Goal: Transaction & Acquisition: Purchase product/service

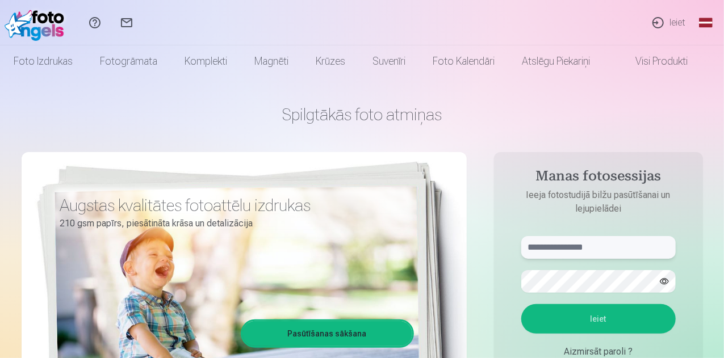
click at [631, 246] on input "text" at bounding box center [599, 247] width 155 height 23
click at [631, 246] on input "*" at bounding box center [599, 247] width 155 height 23
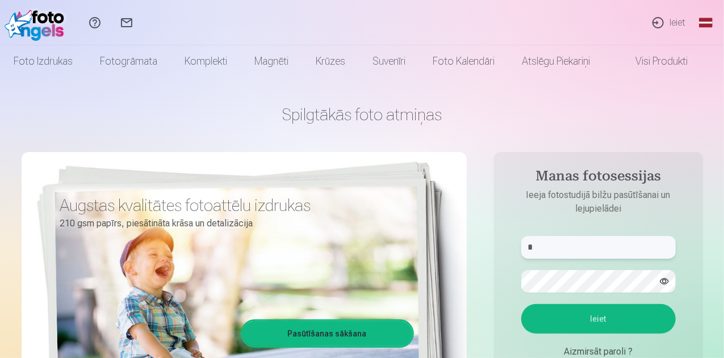
type input "*"
type input "**********"
click at [626, 313] on button "Ieiet" at bounding box center [599, 320] width 155 height 30
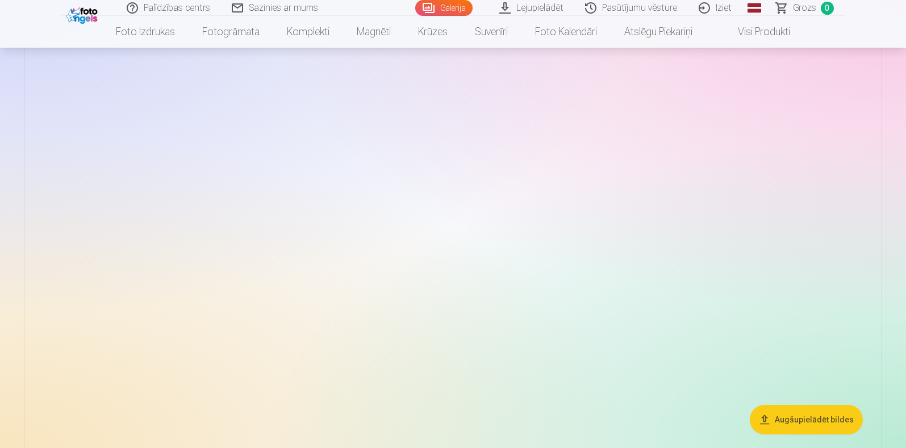
scroll to position [3944, 0]
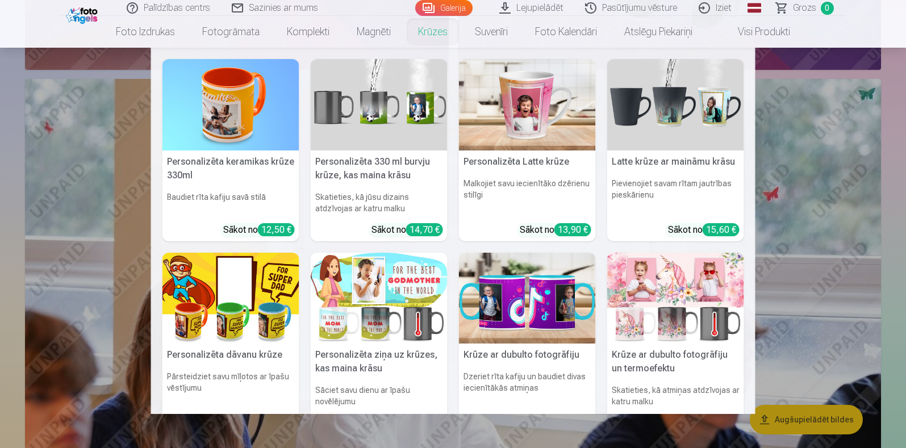
click at [412, 28] on link "Krūzes" at bounding box center [433, 32] width 57 height 32
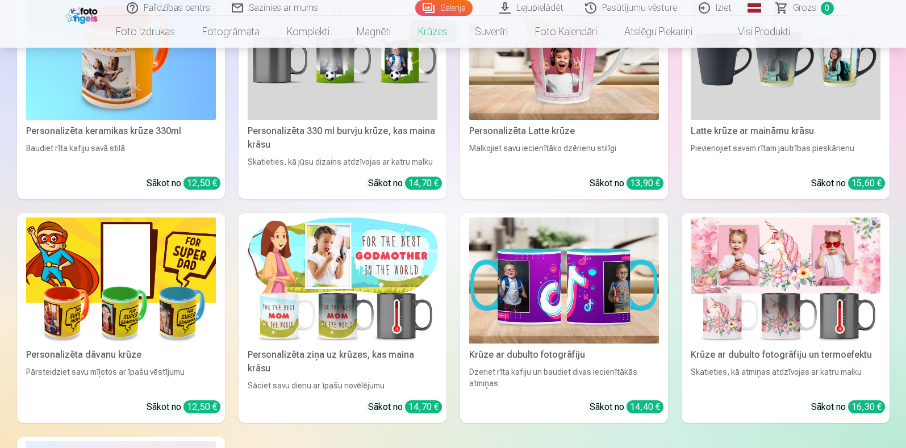
scroll to position [283, 0]
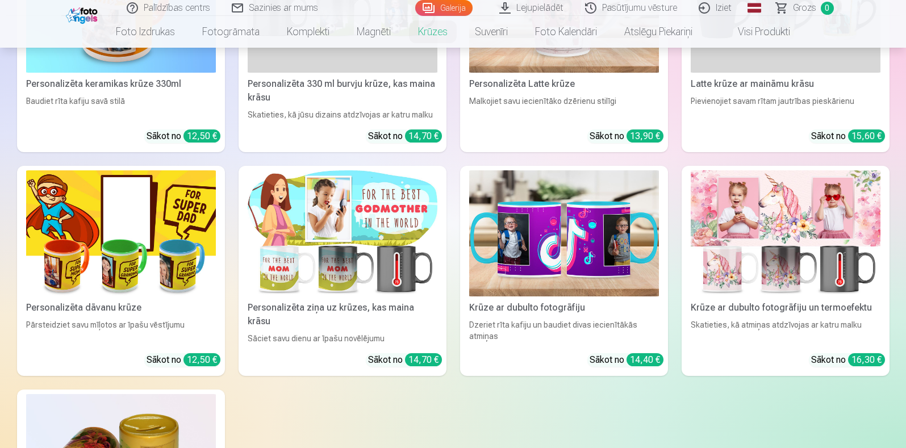
click at [157, 255] on img at bounding box center [121, 233] width 190 height 127
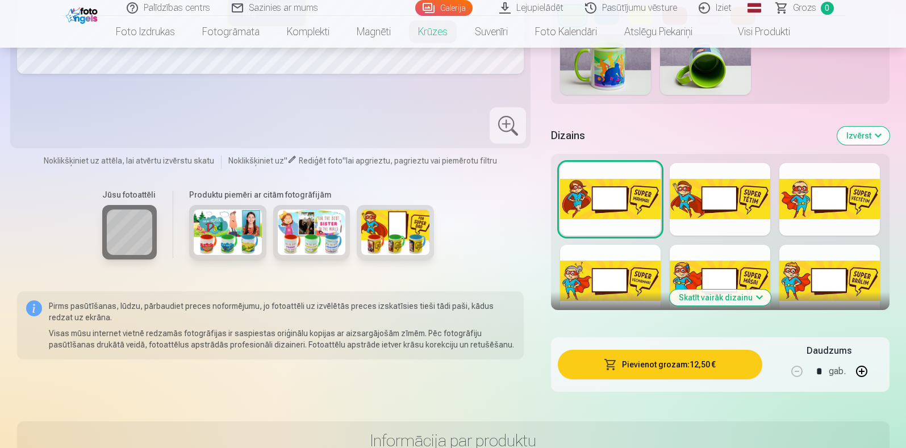
scroll to position [426, 0]
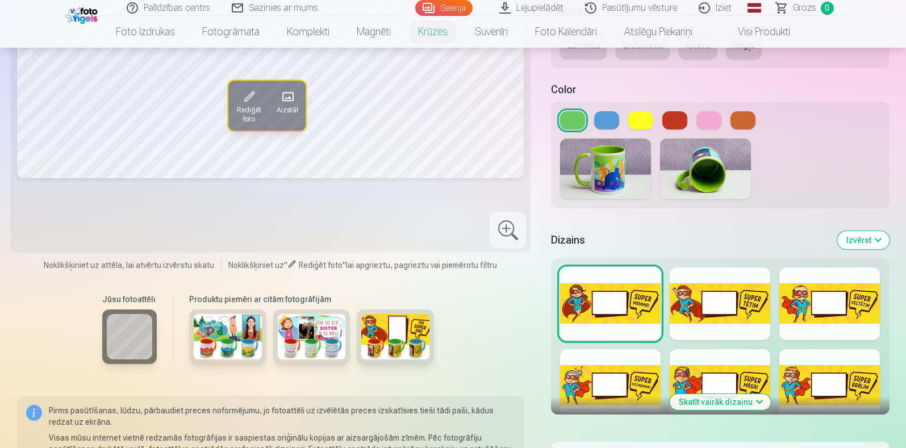
click at [699, 119] on button at bounding box center [709, 120] width 25 height 18
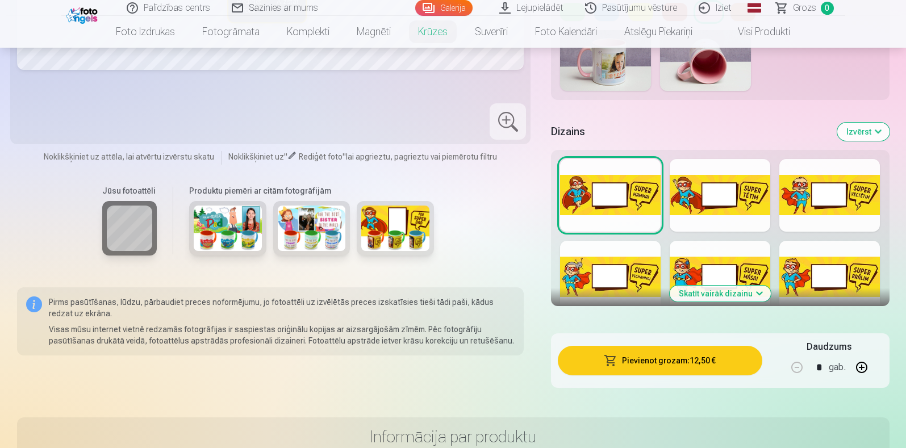
scroll to position [639, 0]
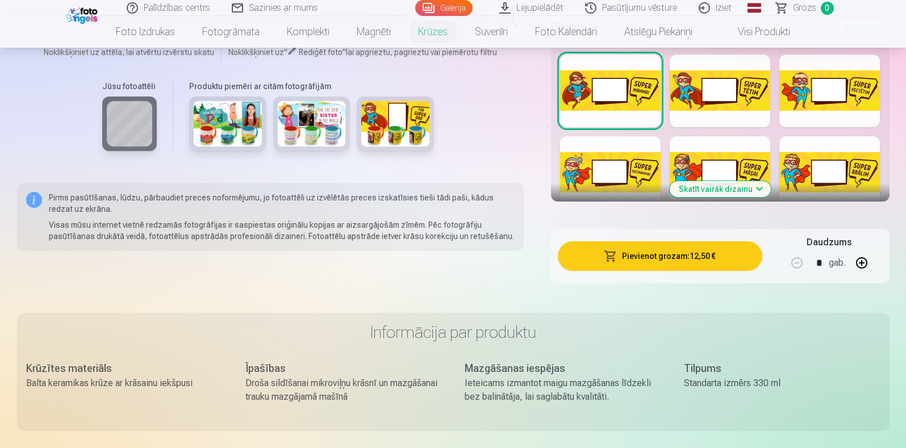
click at [724, 190] on button "Skatīt vairāk dizainu" at bounding box center [720, 189] width 101 height 16
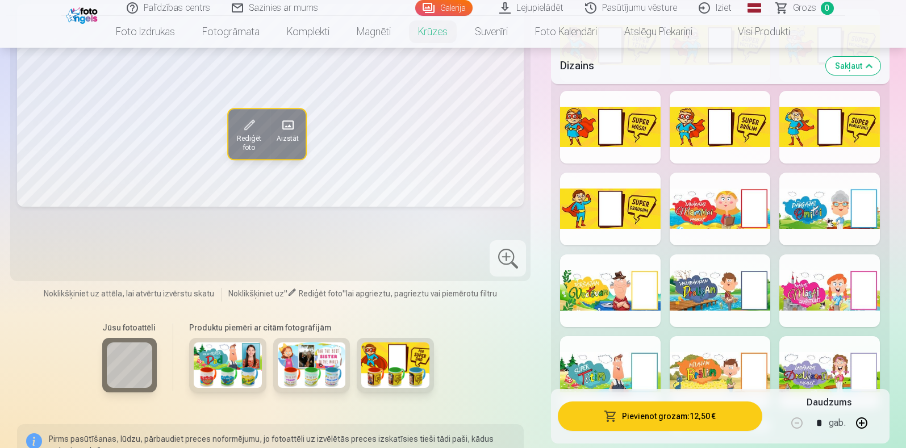
scroll to position [1562, 0]
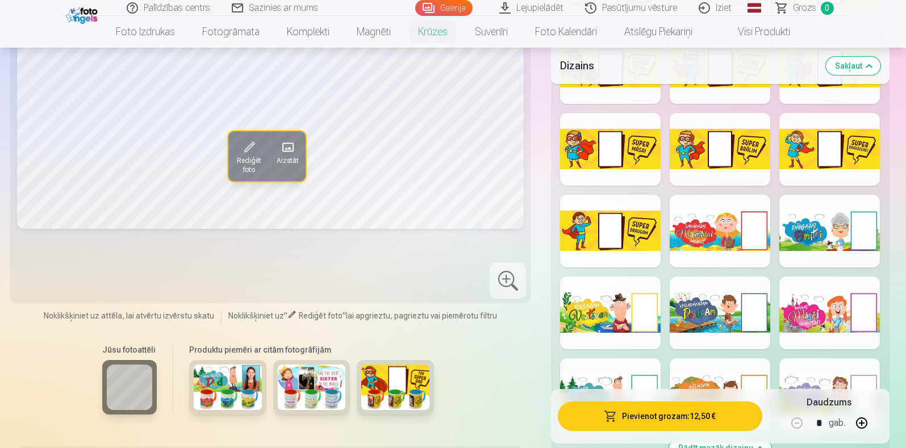
click at [724, 316] on div at bounding box center [829, 313] width 101 height 73
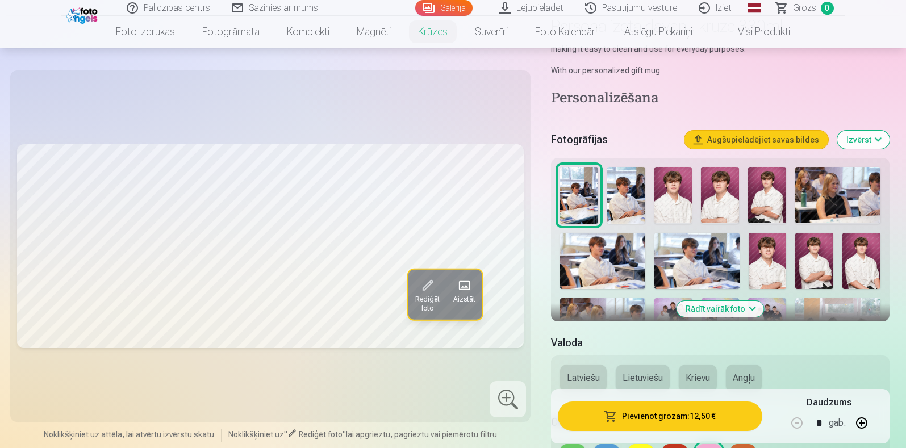
scroll to position [70, 0]
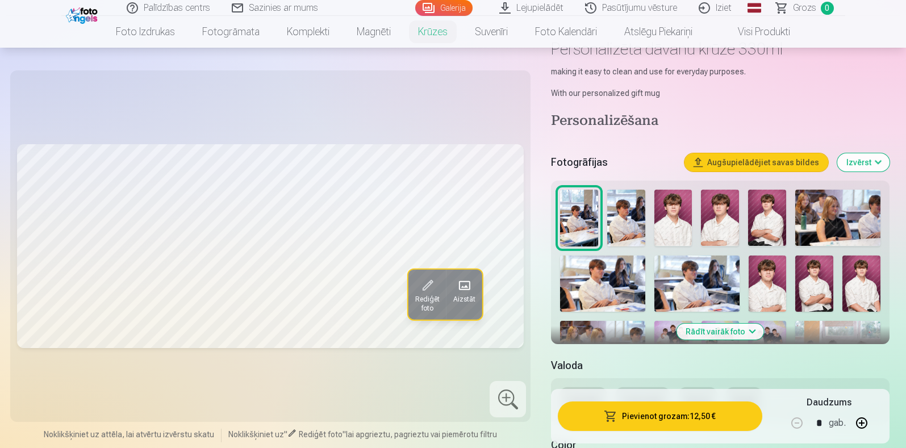
click at [724, 326] on button "Rādīt vairāk foto" at bounding box center [720, 332] width 87 height 16
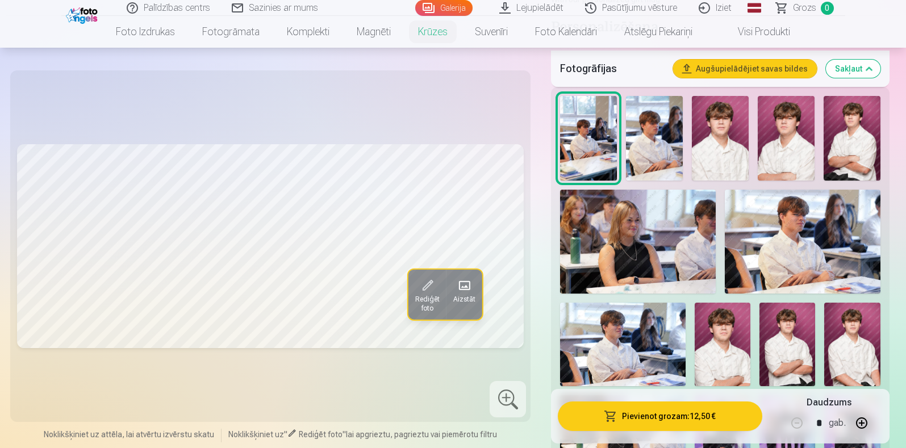
scroll to position [141, 0]
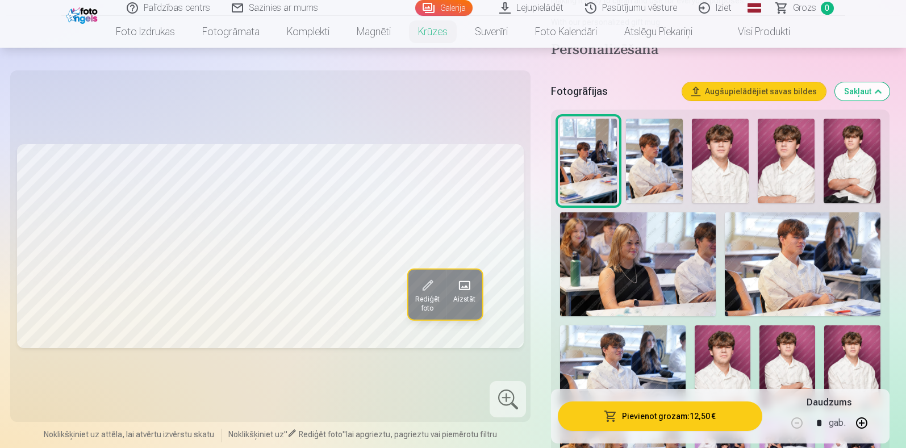
click at [724, 160] on img at bounding box center [720, 161] width 57 height 85
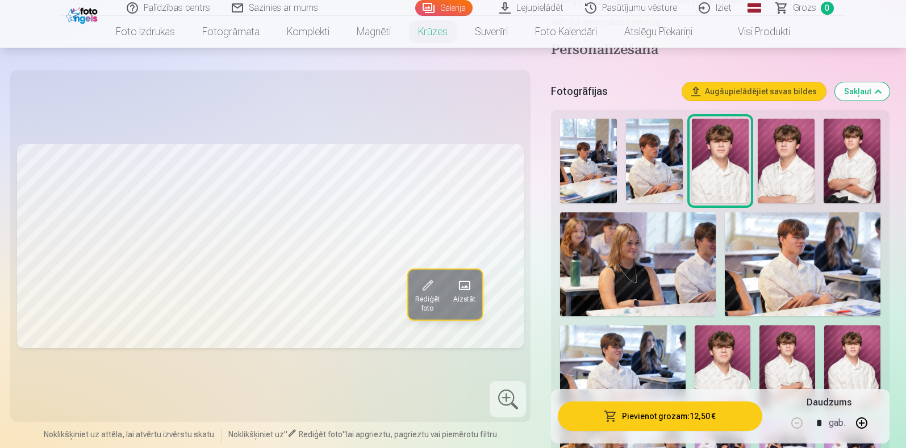
click at [724, 162] on img at bounding box center [786, 161] width 57 height 85
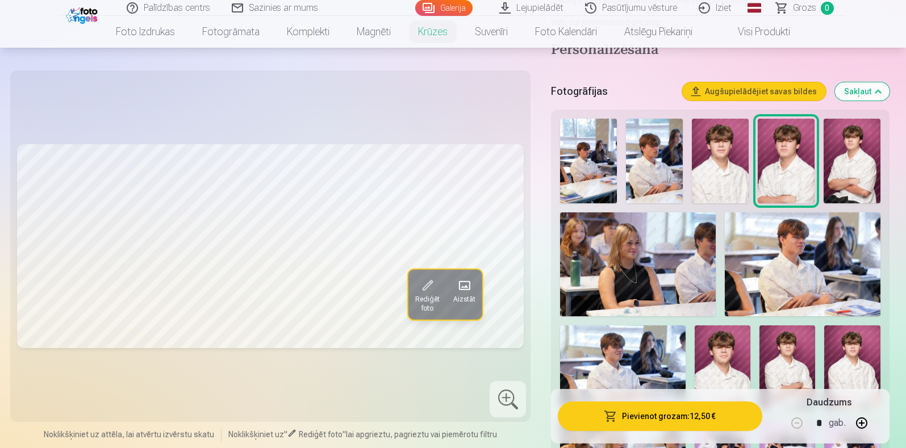
click at [724, 157] on img at bounding box center [852, 161] width 57 height 85
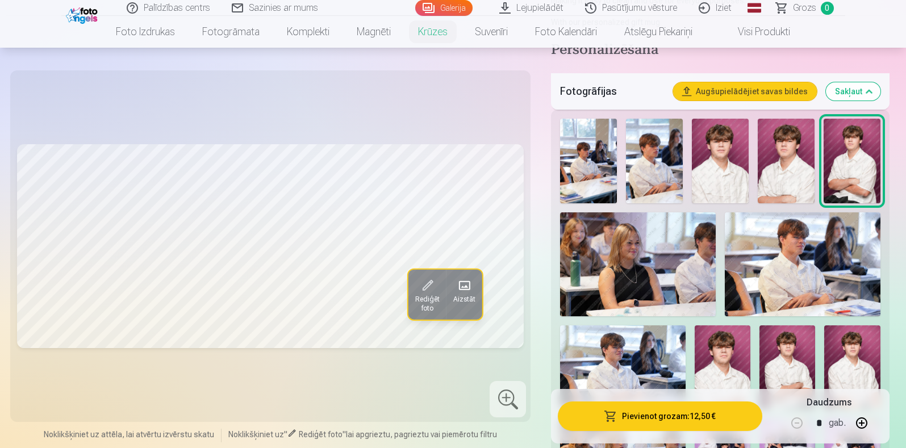
scroll to position [213, 0]
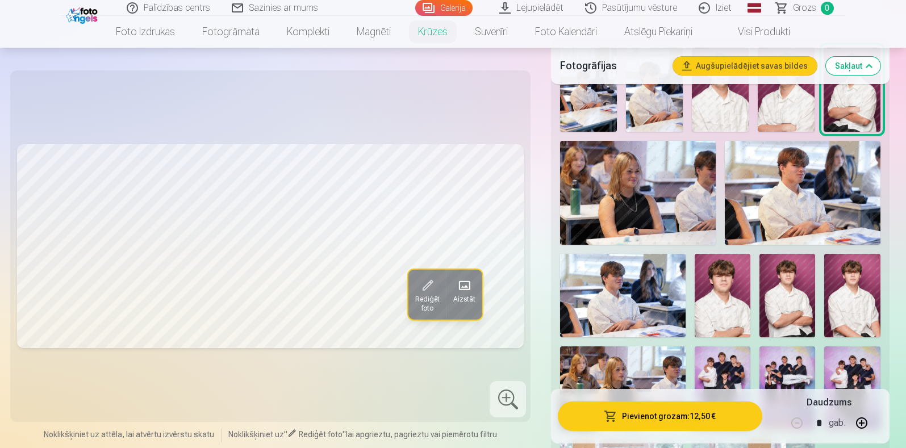
click at [704, 310] on img at bounding box center [723, 296] width 56 height 84
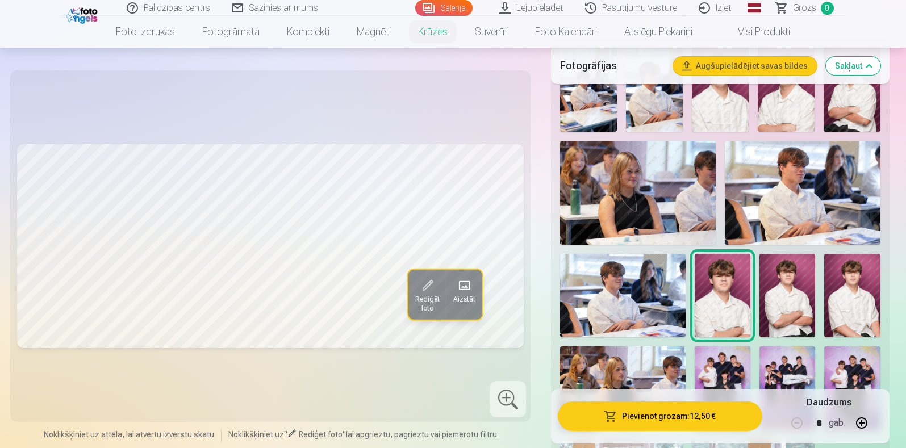
click at [724, 282] on img at bounding box center [852, 296] width 56 height 84
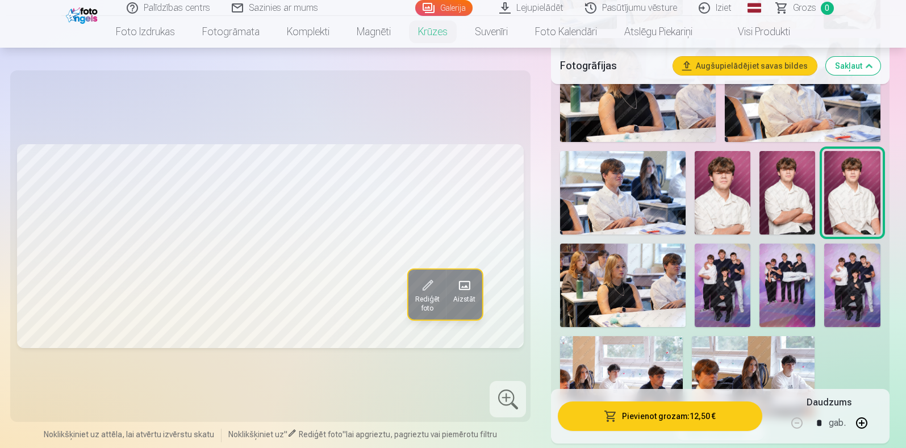
scroll to position [321, 0]
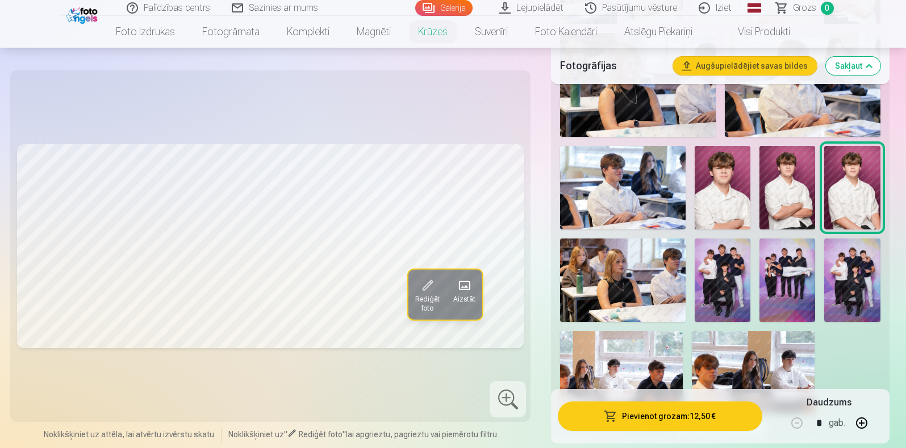
click at [724, 206] on img at bounding box center [788, 188] width 56 height 84
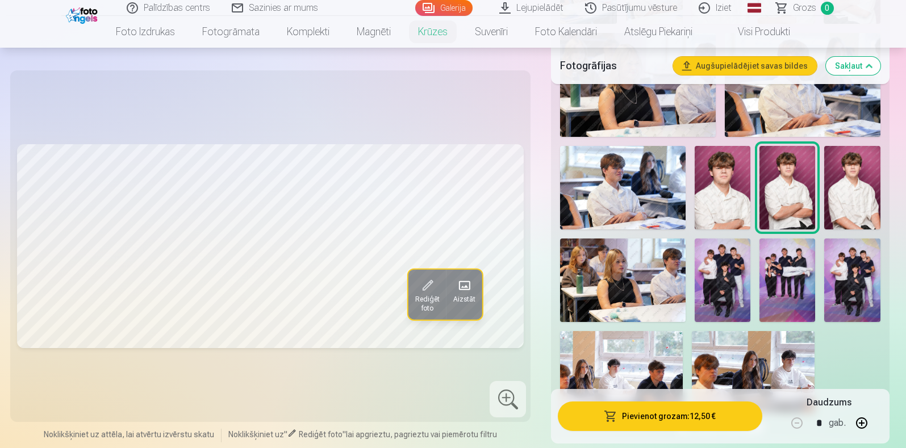
click at [724, 201] on img at bounding box center [723, 188] width 56 height 84
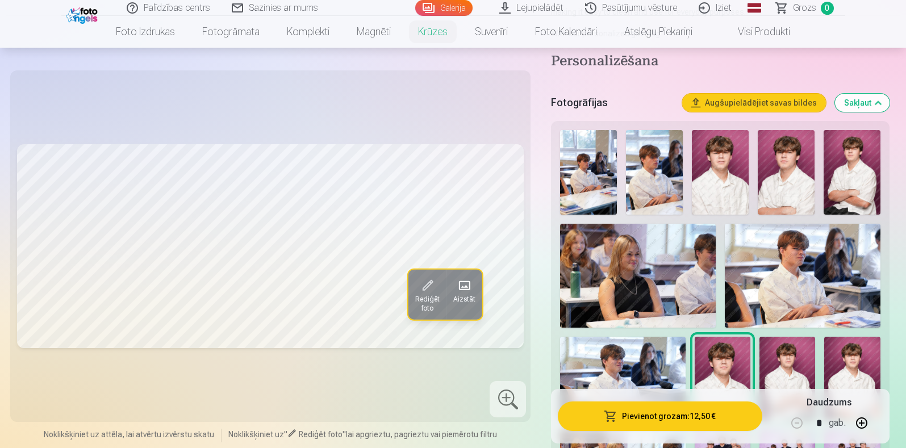
scroll to position [108, 0]
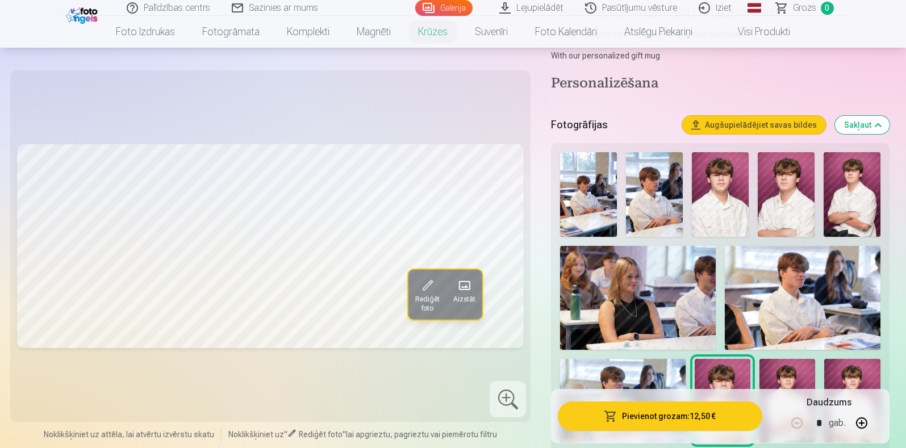
click at [724, 226] on img at bounding box center [786, 194] width 57 height 85
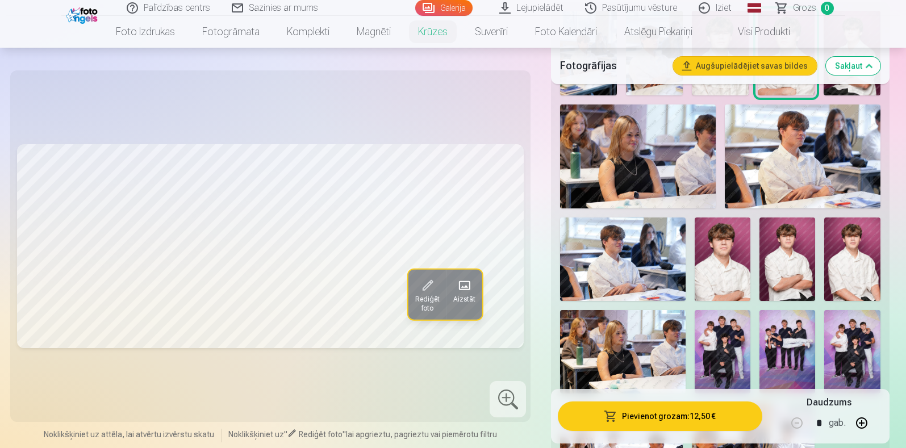
scroll to position [250, 0]
click at [706, 267] on img at bounding box center [723, 259] width 56 height 84
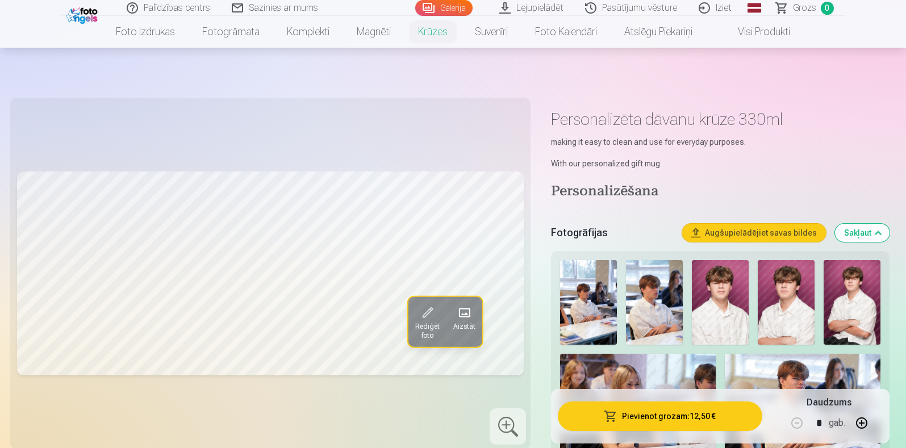
scroll to position [141, 0]
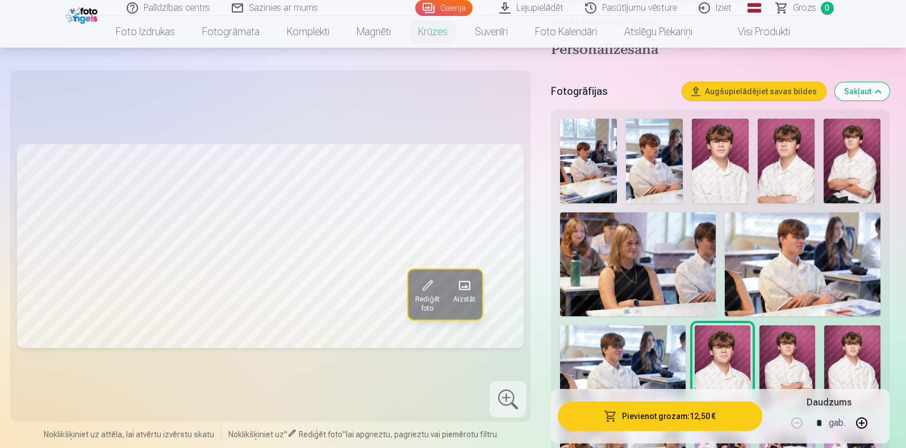
click at [724, 163] on img at bounding box center [786, 161] width 57 height 85
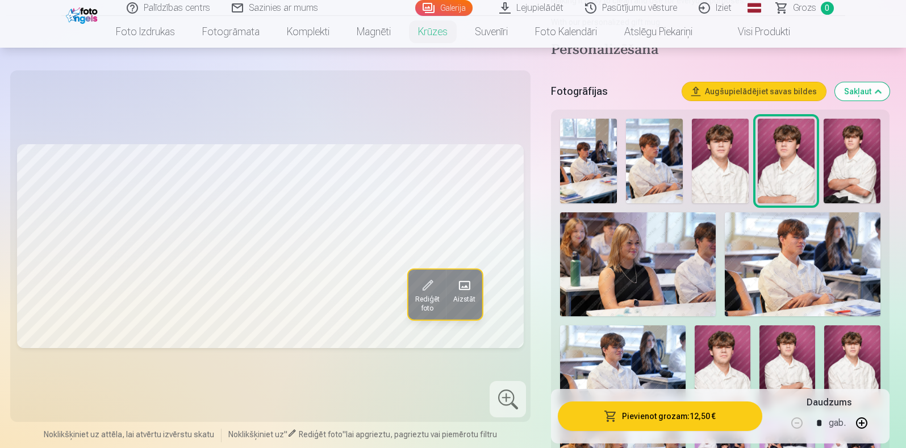
click at [724, 353] on img at bounding box center [723, 368] width 56 height 84
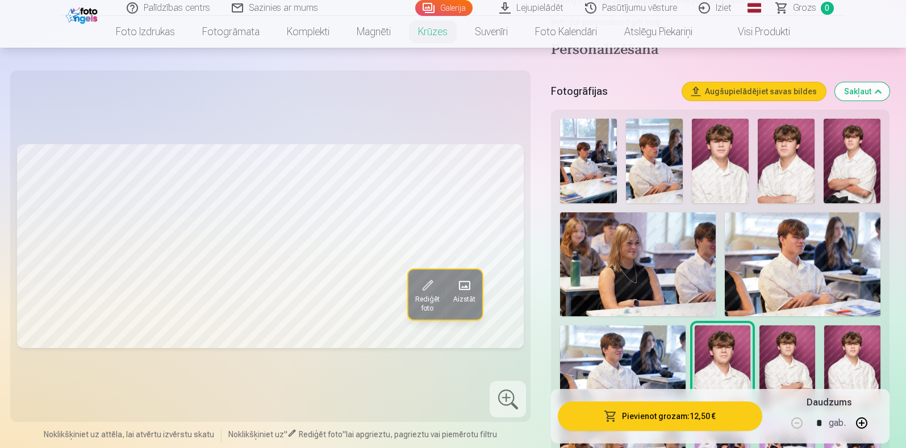
click at [639, 358] on button "Pievienot grozam : 12,50 €" at bounding box center [660, 417] width 204 height 30
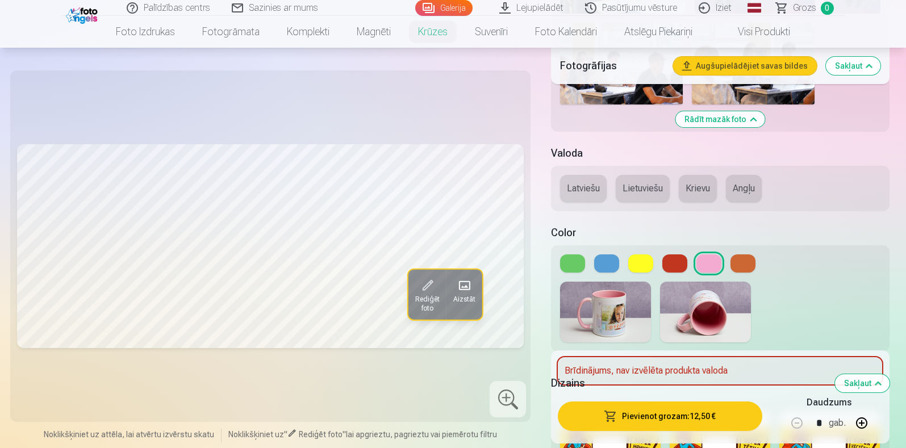
scroll to position [568, 0]
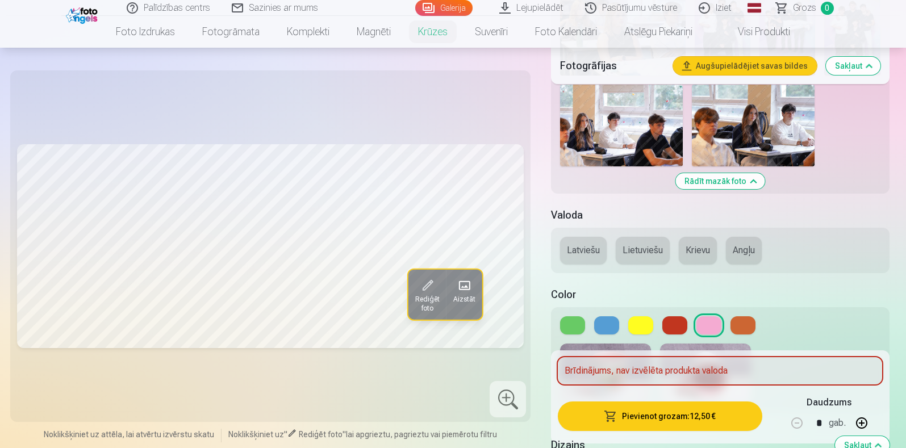
click at [574, 247] on button "Latviešu" at bounding box center [583, 250] width 47 height 27
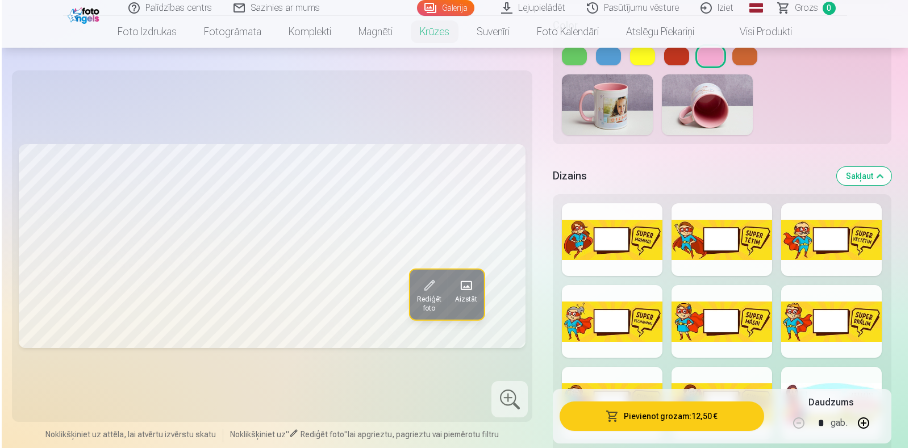
scroll to position [781, 0]
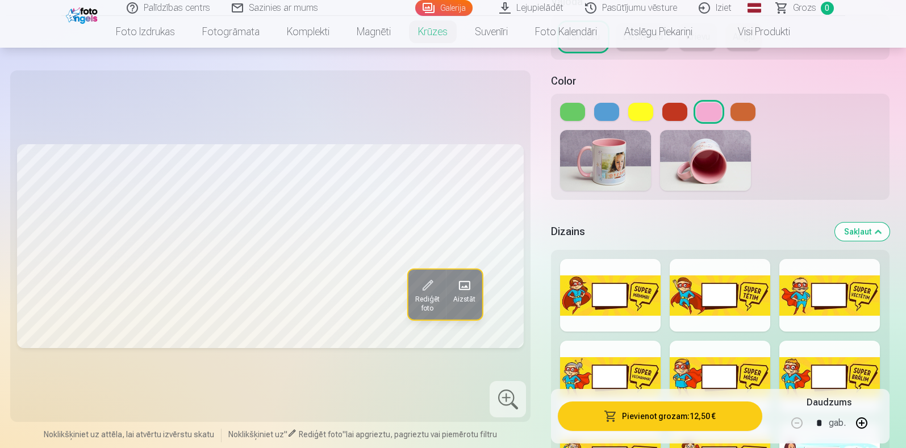
click at [724, 358] on button "Pievienot grozam : 12,50 €" at bounding box center [660, 417] width 204 height 30
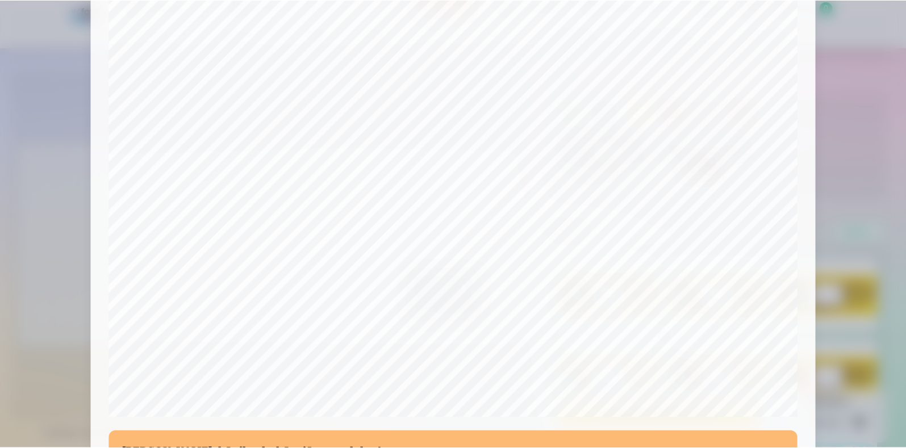
scroll to position [355, 0]
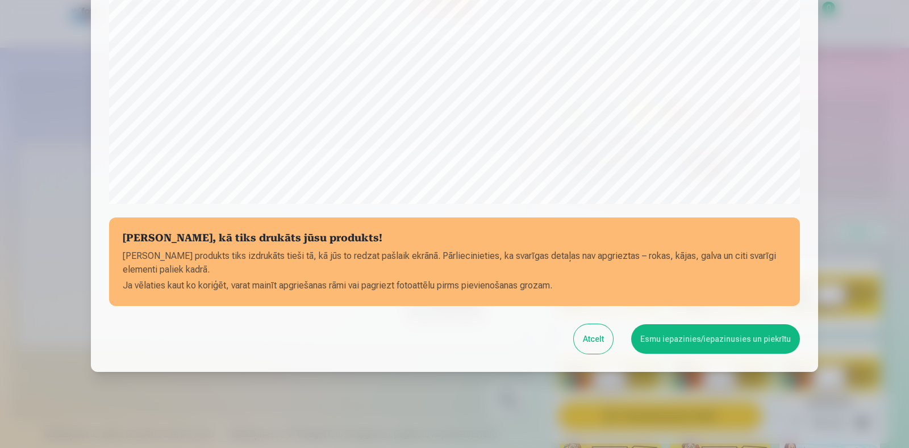
click at [724, 331] on button "Esmu iepazinies/iepazinusies un piekrītu" at bounding box center [715, 339] width 169 height 30
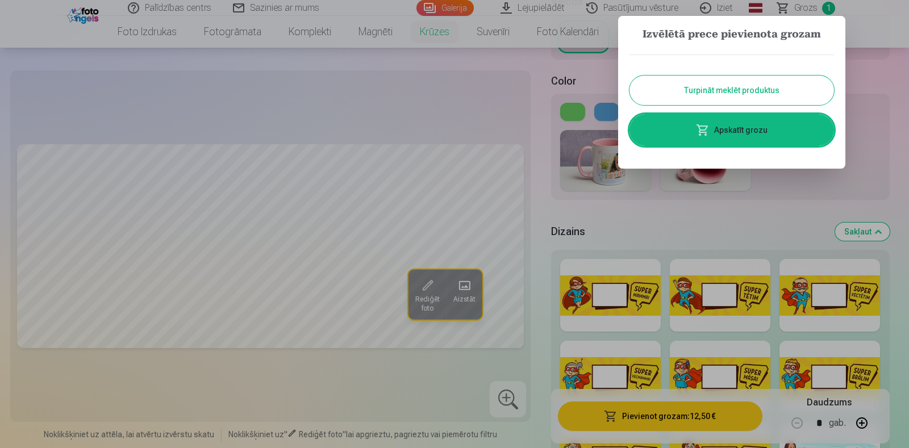
click at [598, 234] on div at bounding box center [454, 224] width 909 height 448
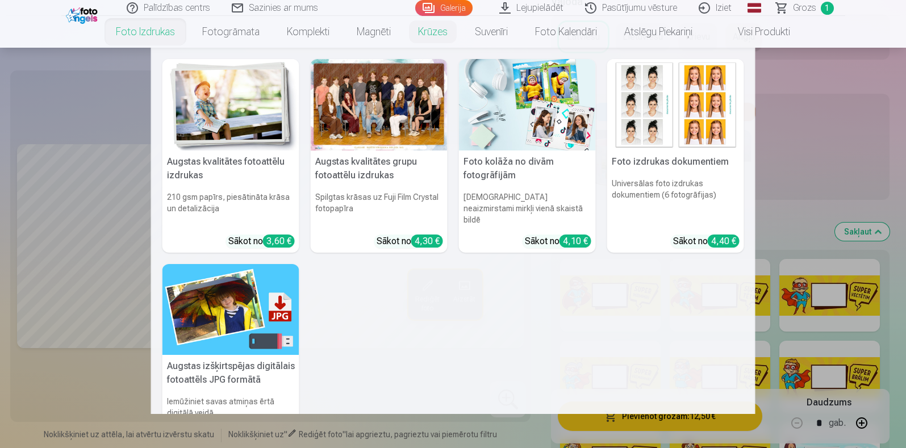
click at [168, 37] on link "Foto izdrukas" at bounding box center [145, 32] width 86 height 32
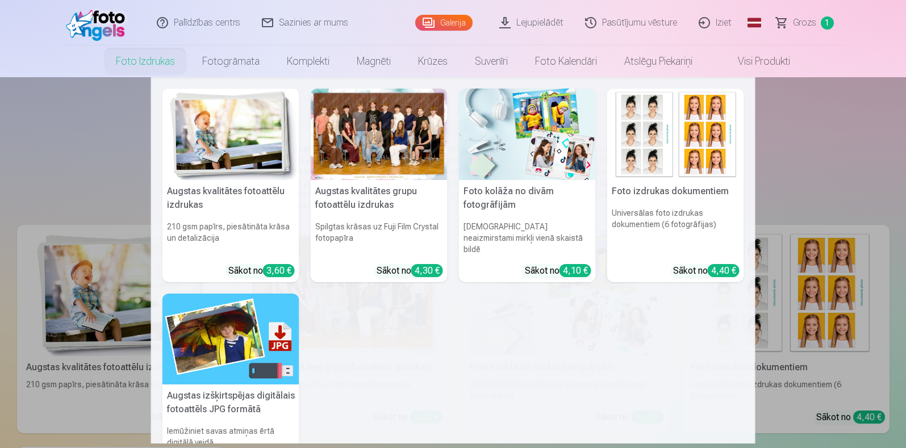
click at [95, 111] on nav "Augstas kvalitātes fotoattēlu izdrukas 210 gsm papīrs, piesātināta krāsa un det…" at bounding box center [453, 260] width 906 height 366
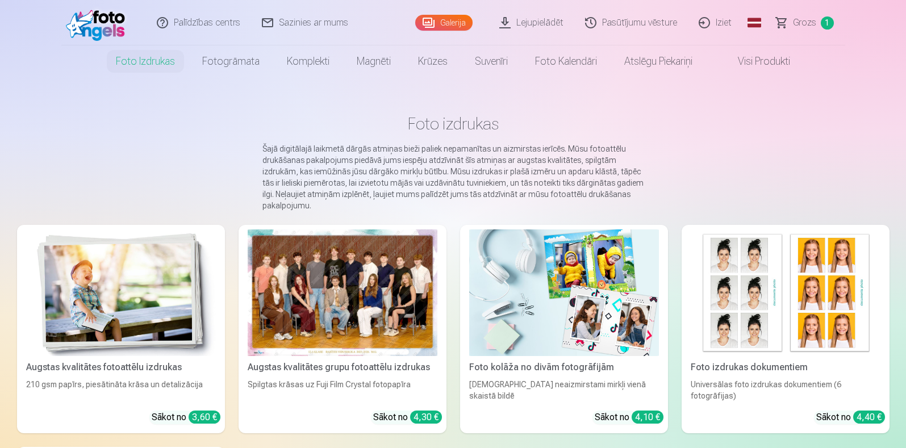
click at [466, 21] on link "Galerija" at bounding box center [443, 23] width 57 height 16
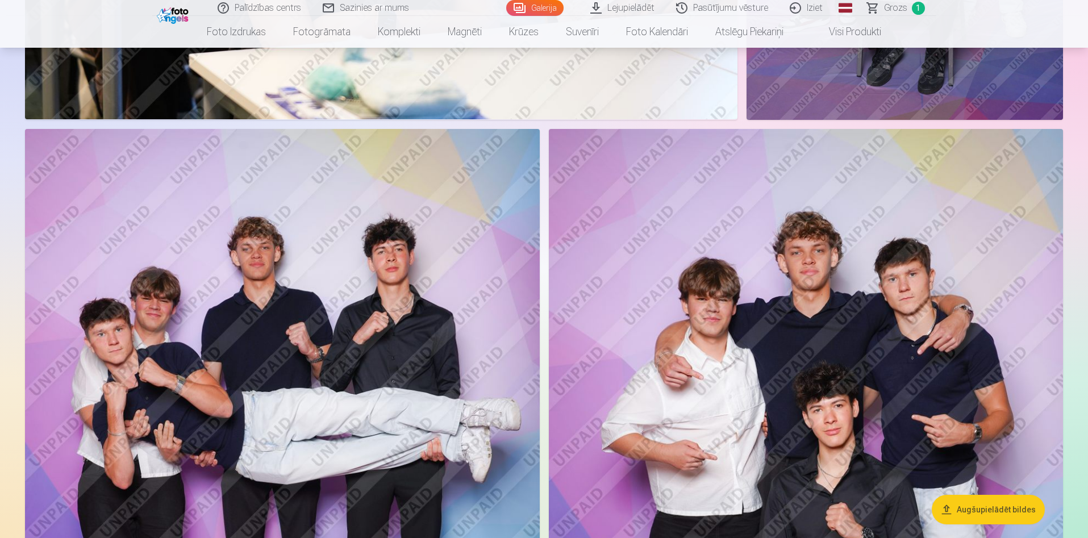
scroll to position [4190, 0]
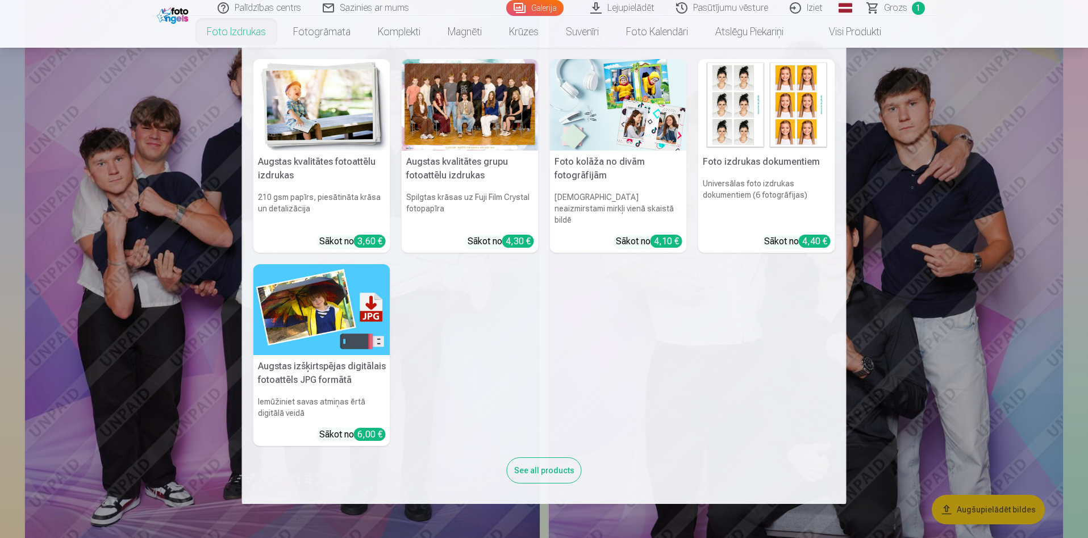
click at [252, 36] on link "Foto izdrukas" at bounding box center [236, 32] width 86 height 32
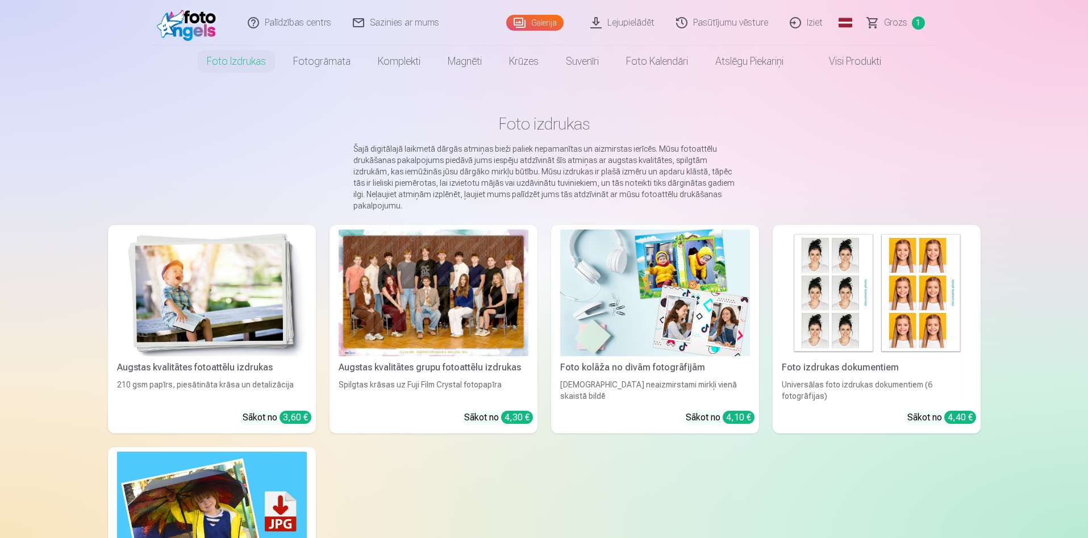
click at [431, 310] on div at bounding box center [434, 293] width 190 height 127
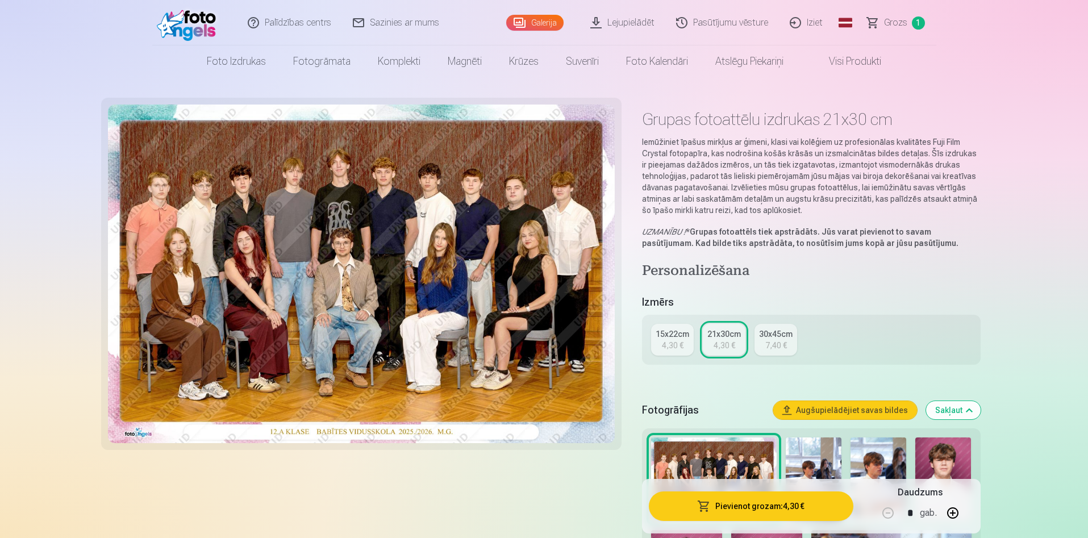
click at [691, 340] on link "15x22cm 4,30 €" at bounding box center [672, 340] width 43 height 32
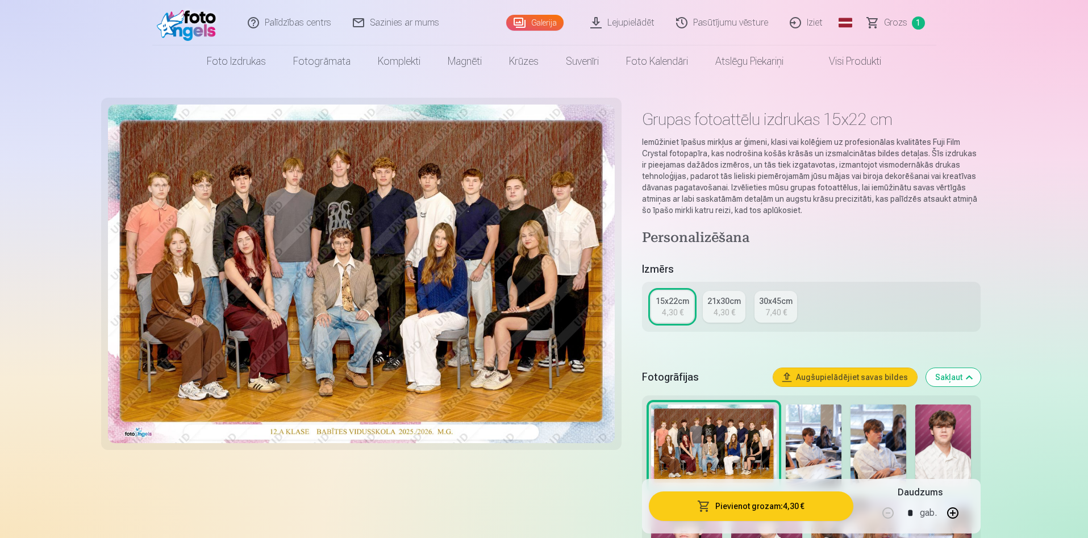
click at [724, 358] on button "Pievienot grozam : 4,30 €" at bounding box center [751, 506] width 204 height 30
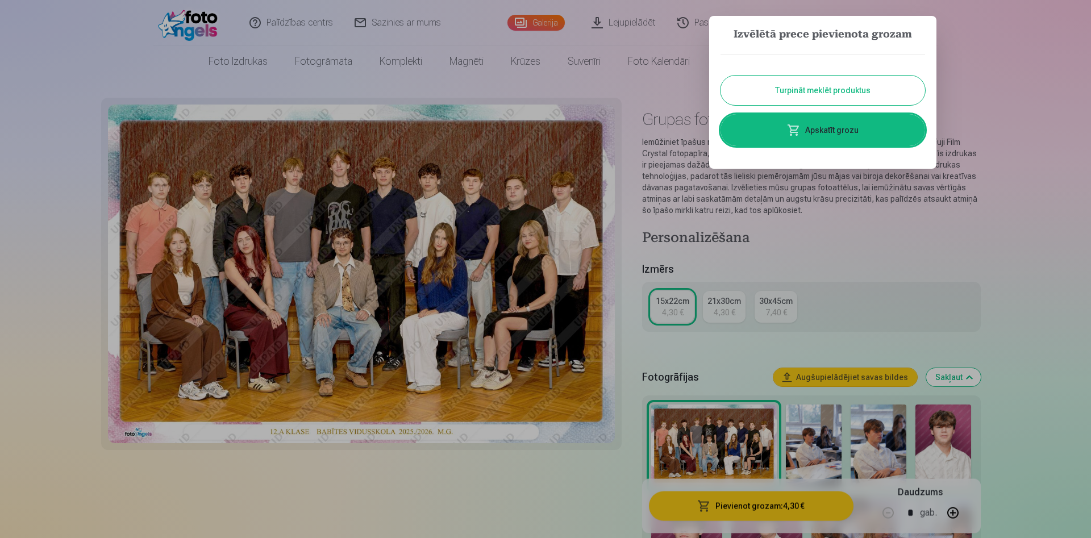
click at [724, 245] on div at bounding box center [545, 269] width 1091 height 538
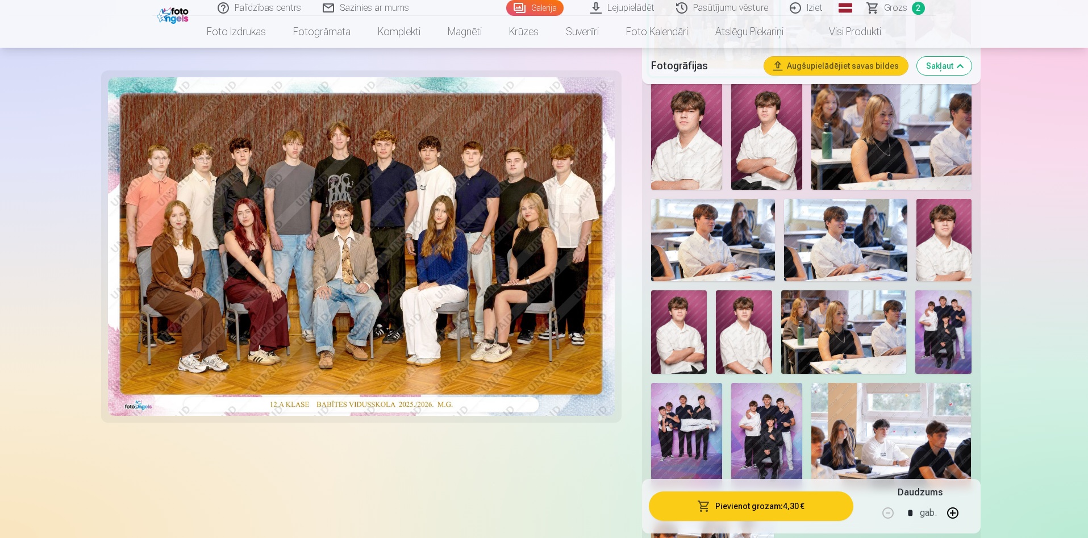
scroll to position [511, 0]
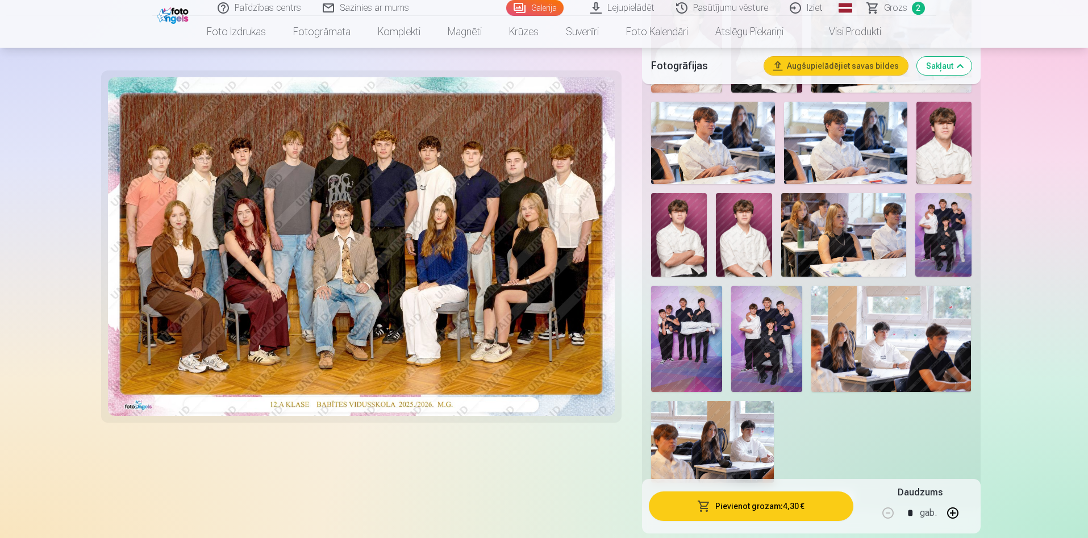
click at [719, 333] on img at bounding box center [686, 339] width 71 height 107
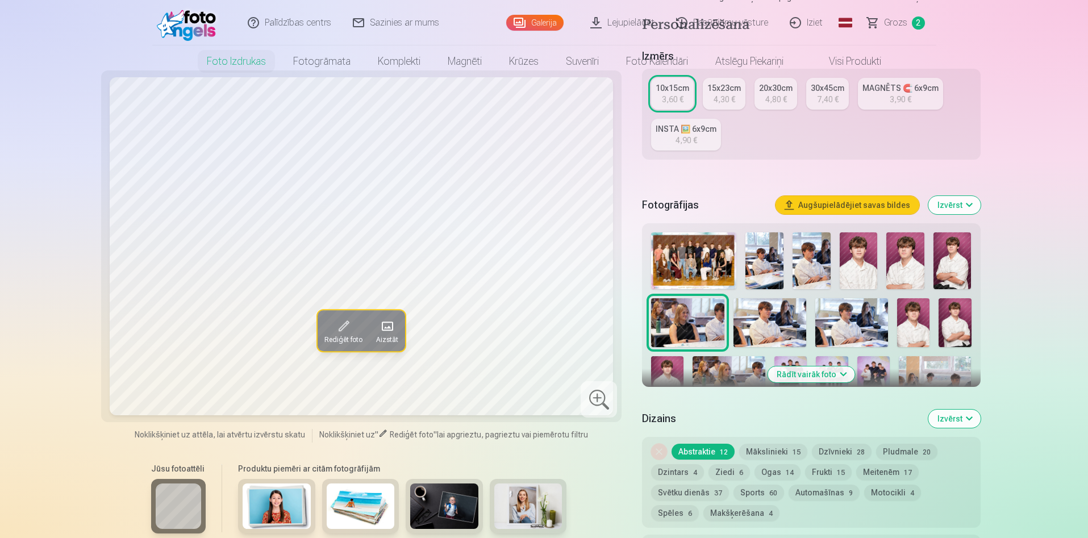
scroll to position [256, 0]
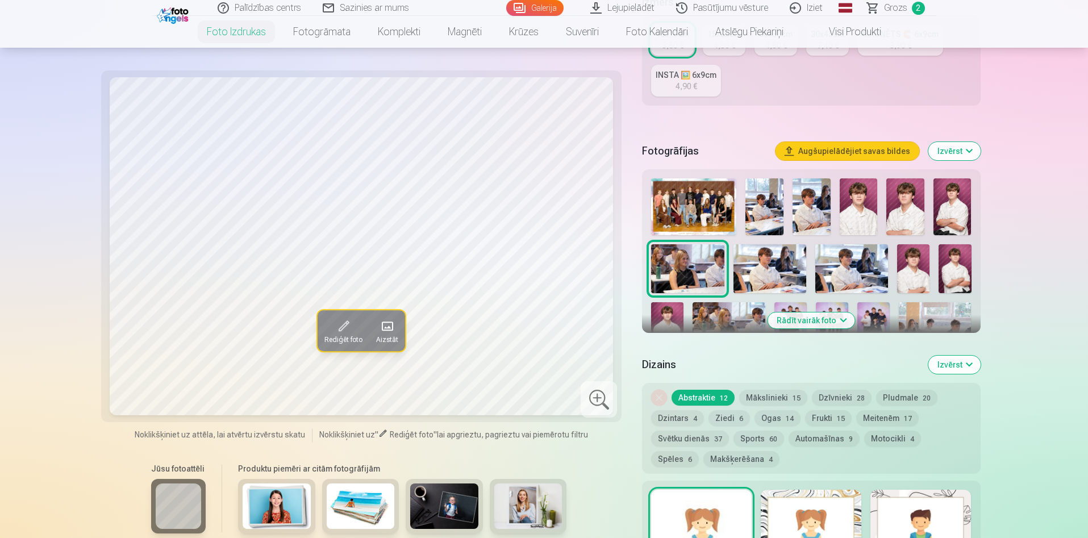
click at [810, 331] on div at bounding box center [811, 292] width 329 height 236
click at [807, 319] on button "Rādīt vairāk foto" at bounding box center [811, 320] width 87 height 16
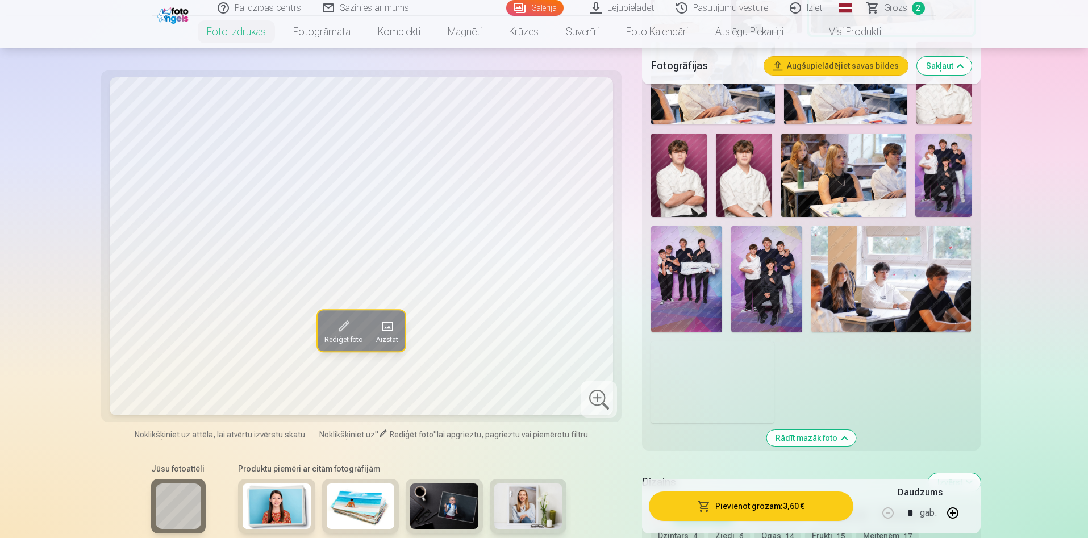
scroll to position [511, 0]
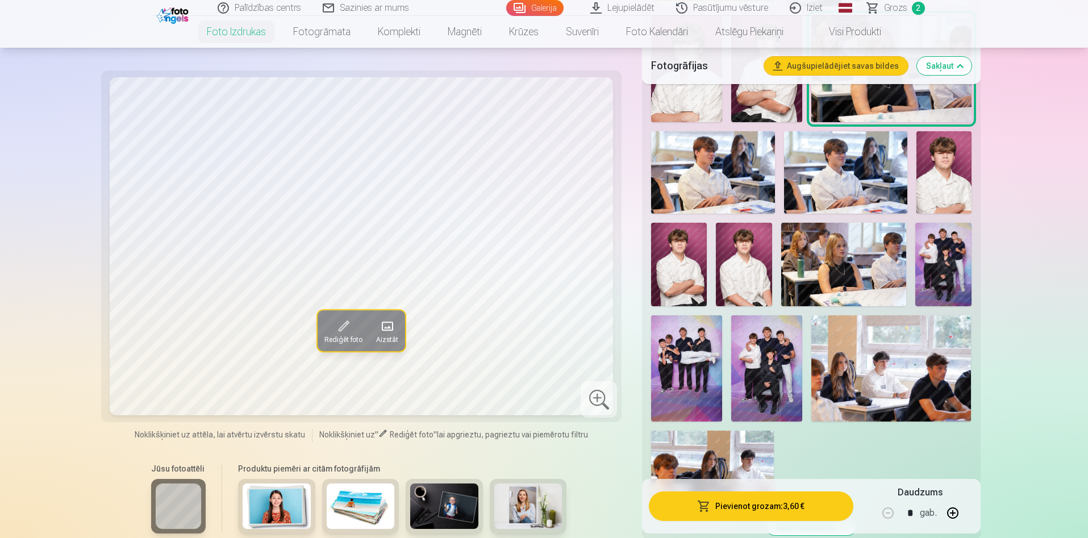
click at [693, 362] on img at bounding box center [686, 368] width 71 height 107
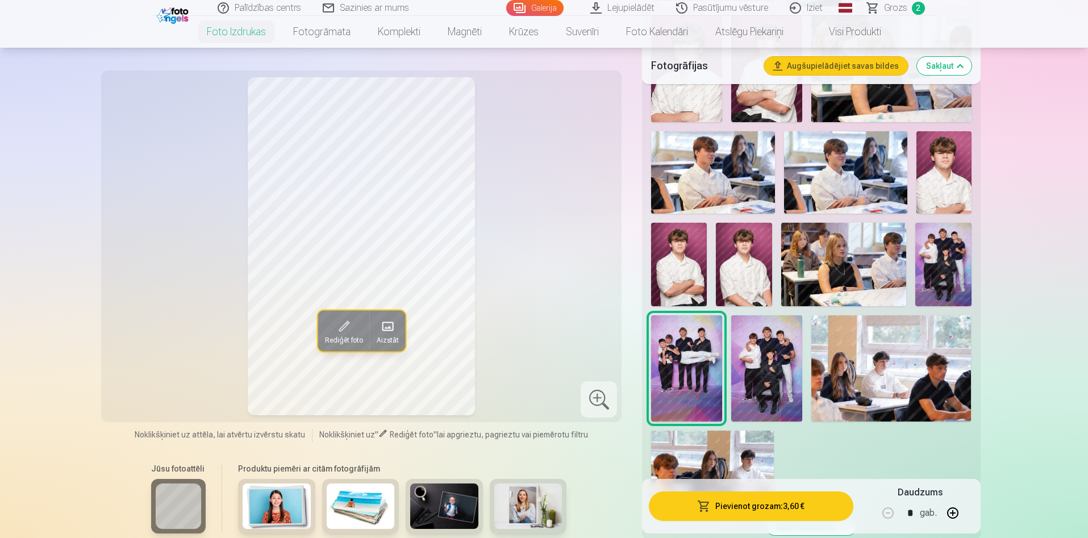
click at [777, 356] on img at bounding box center [766, 368] width 71 height 107
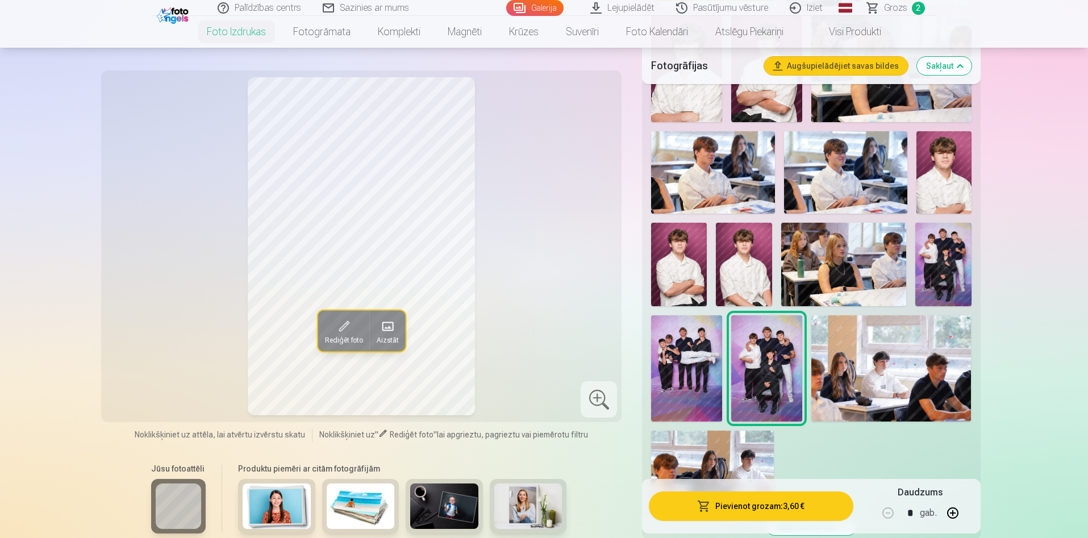
click at [950, 271] on img at bounding box center [943, 265] width 56 height 84
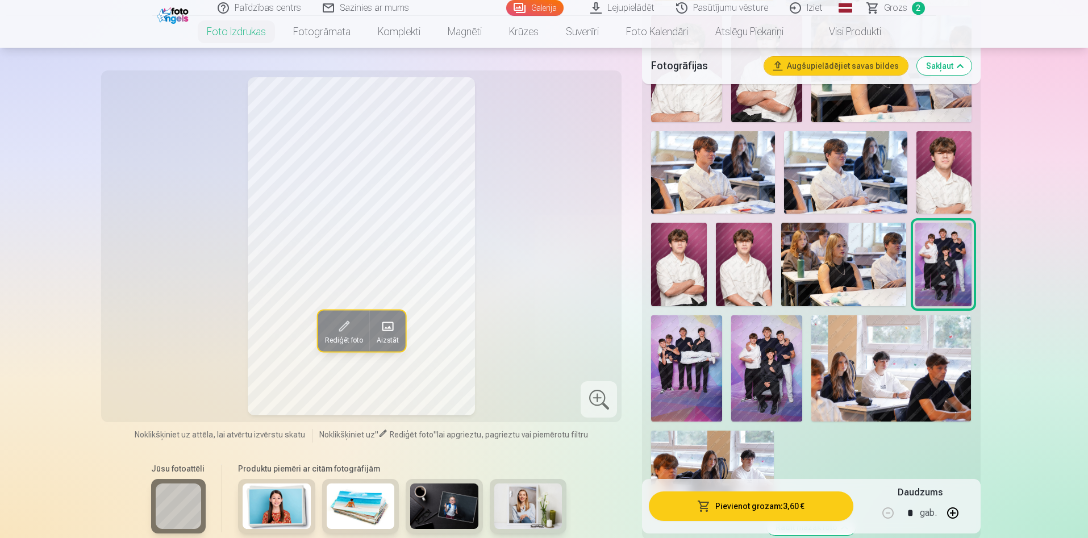
click at [771, 343] on img at bounding box center [766, 368] width 71 height 107
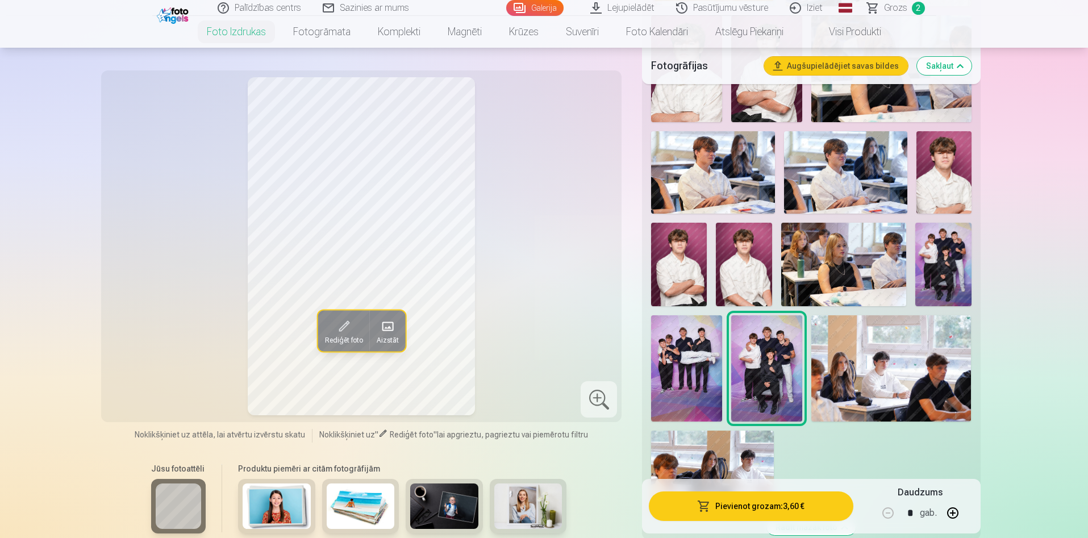
click at [710, 344] on img at bounding box center [686, 368] width 71 height 107
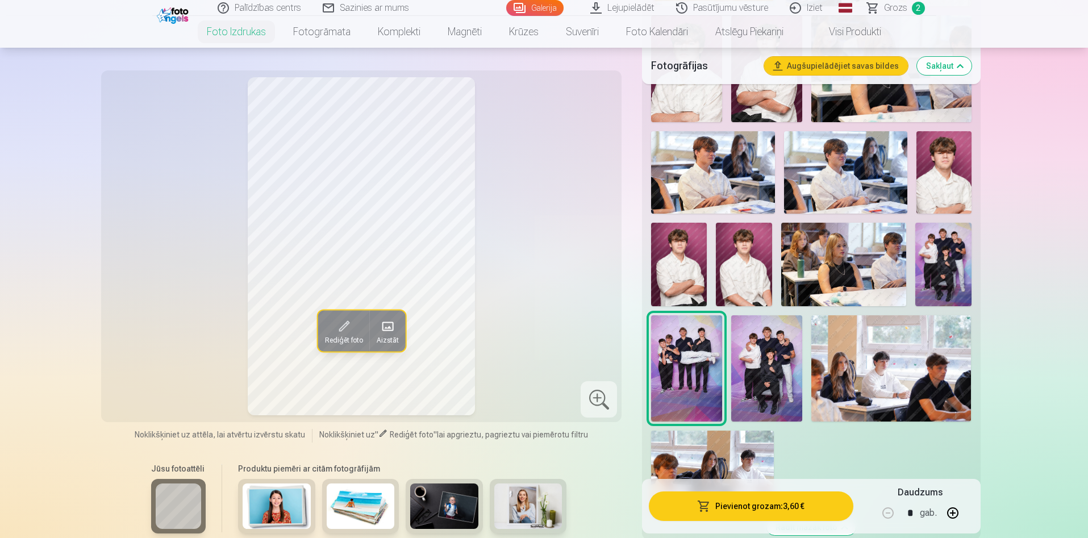
click at [743, 348] on img at bounding box center [766, 368] width 71 height 107
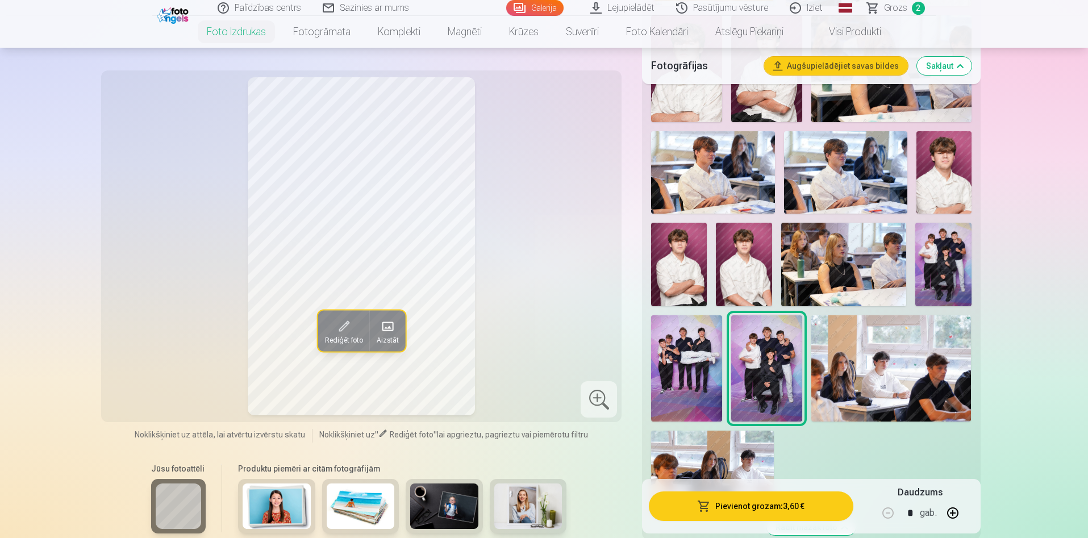
click at [666, 349] on img at bounding box center [686, 368] width 71 height 107
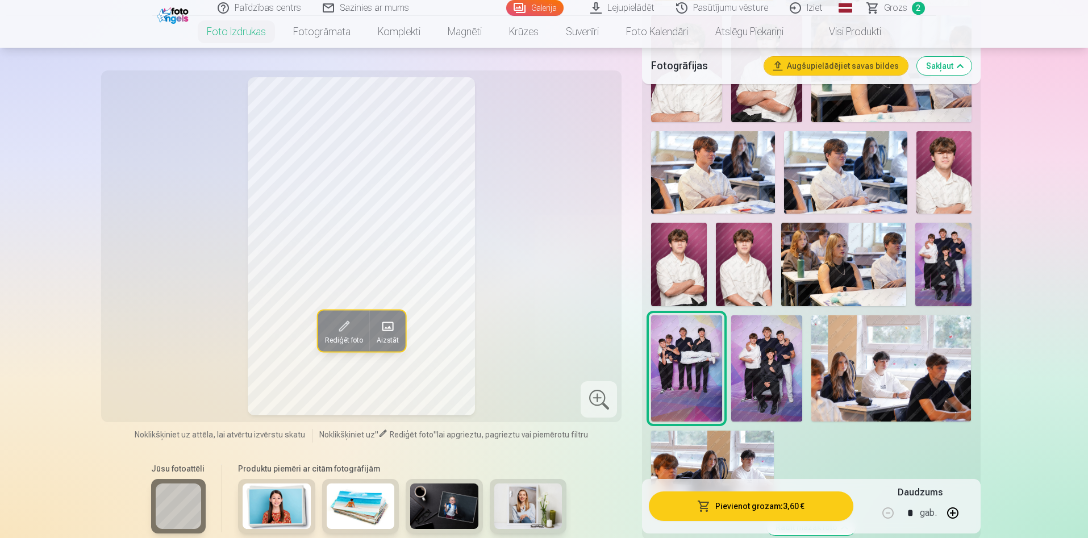
click at [748, 360] on img at bounding box center [766, 368] width 71 height 107
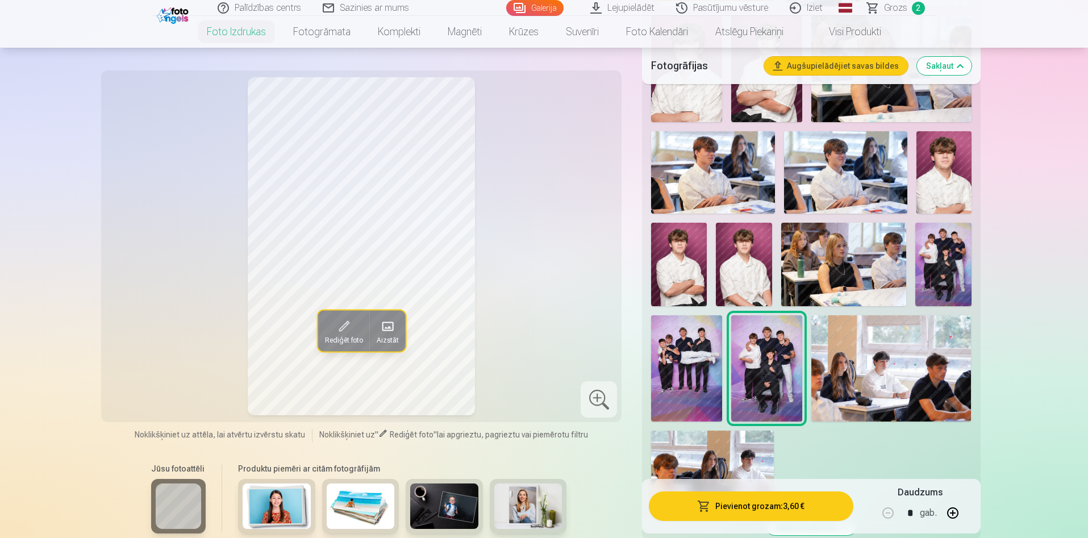
click at [927, 277] on img at bounding box center [943, 265] width 56 height 84
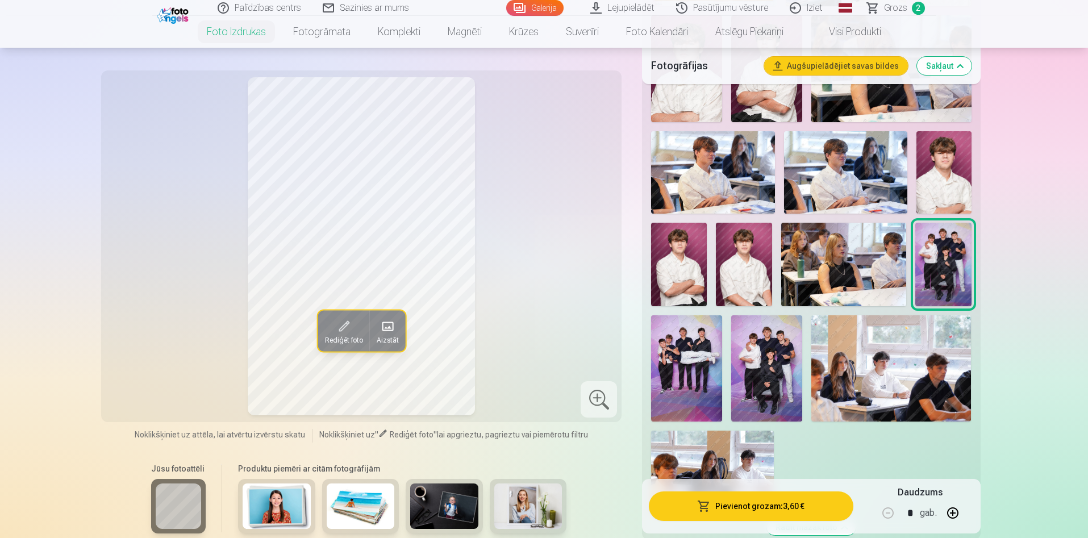
click at [703, 346] on img at bounding box center [686, 368] width 71 height 107
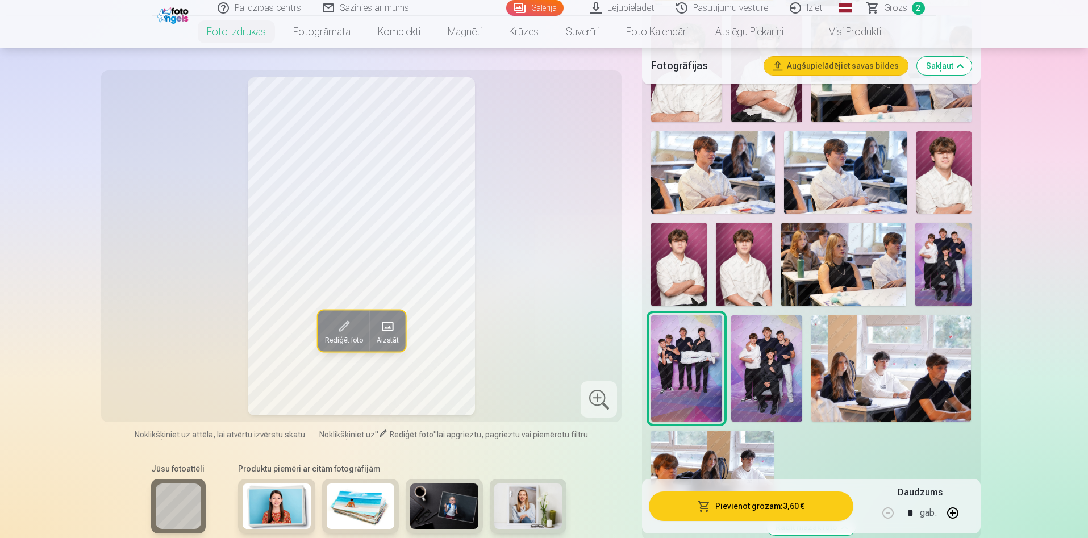
click at [753, 344] on img at bounding box center [766, 368] width 71 height 107
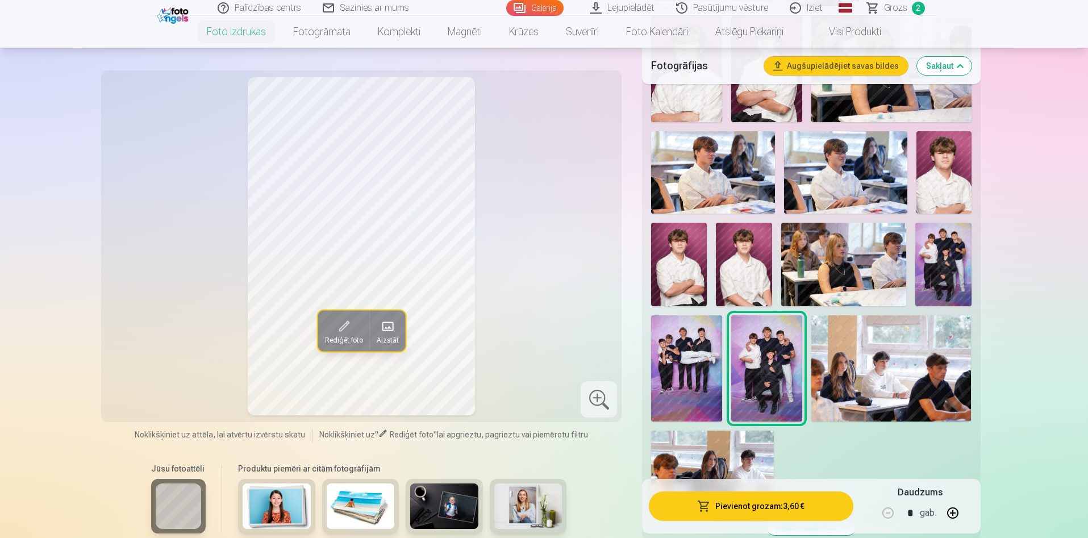
click at [955, 260] on img at bounding box center [943, 265] width 56 height 84
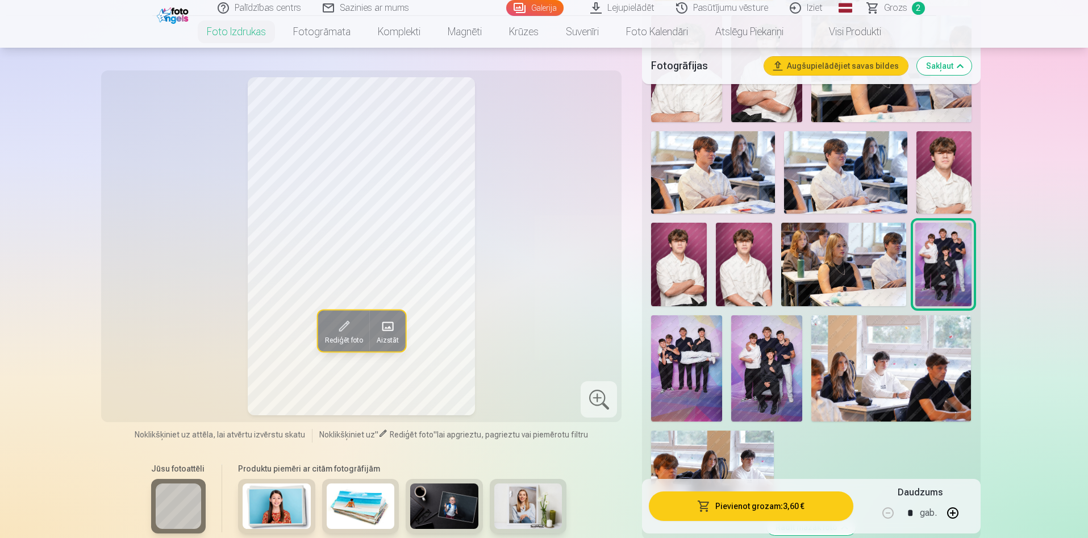
click at [752, 343] on img at bounding box center [766, 368] width 71 height 107
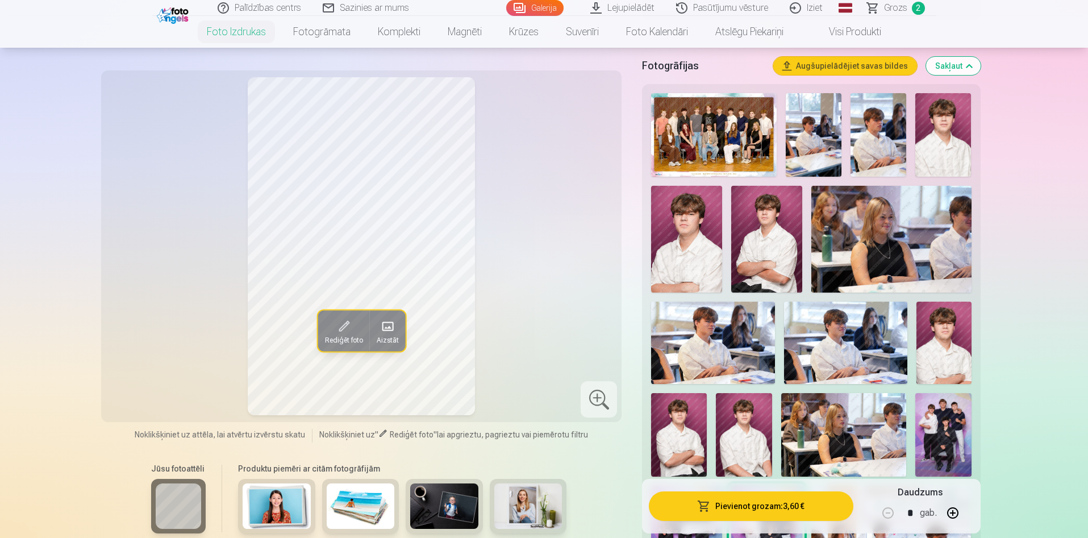
scroll to position [85, 0]
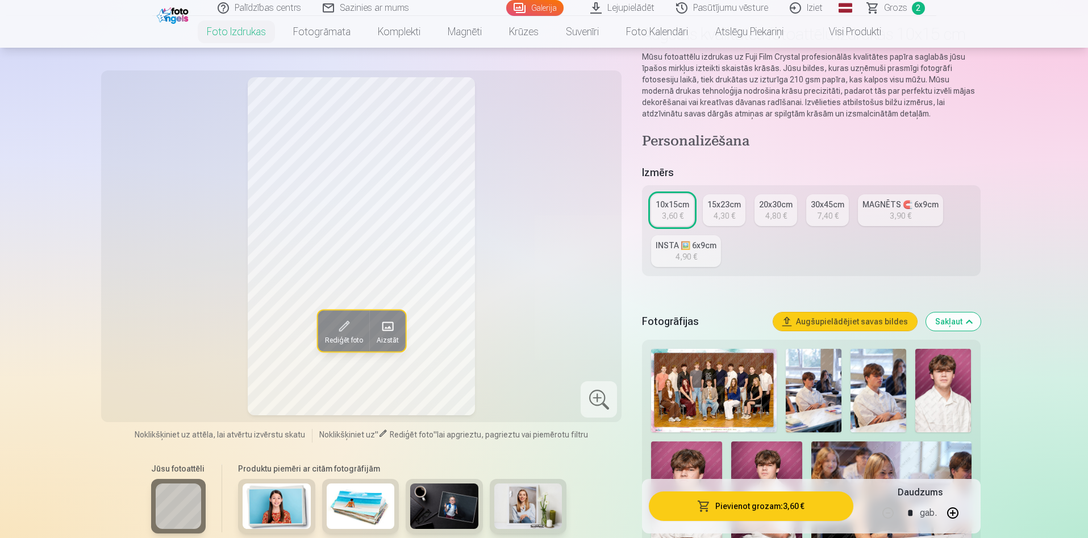
click at [699, 256] on link "INSTA 🖼️ 6x9cm 4,90 €" at bounding box center [686, 251] width 70 height 32
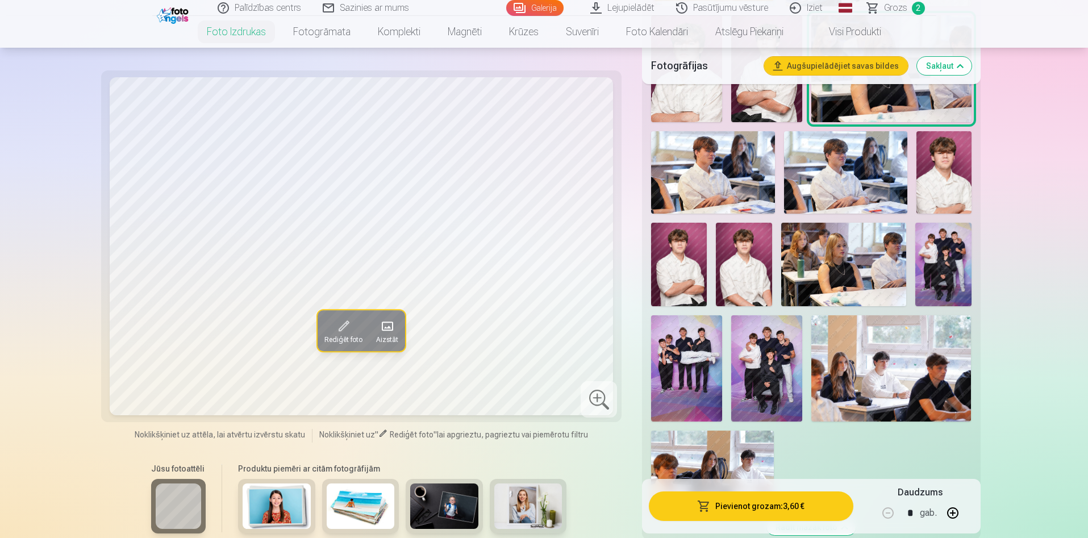
scroll to position [597, 0]
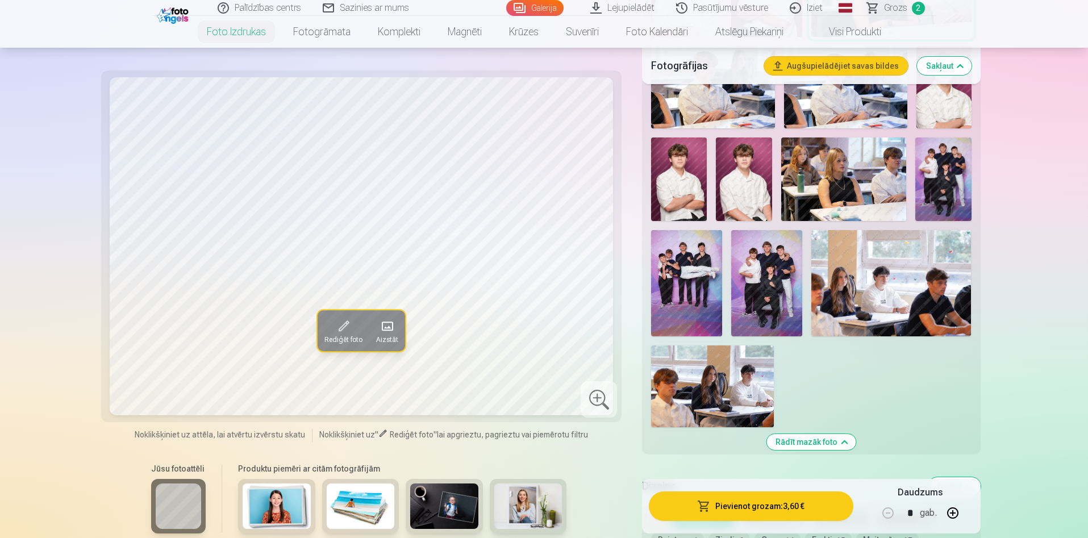
click at [716, 273] on img at bounding box center [686, 283] width 71 height 107
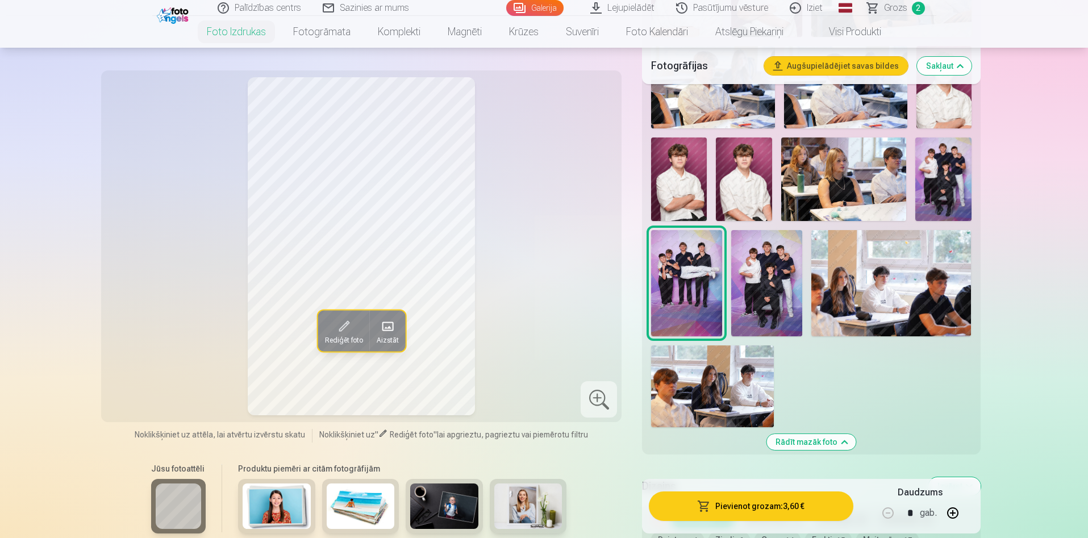
click at [775, 294] on img at bounding box center [766, 283] width 71 height 107
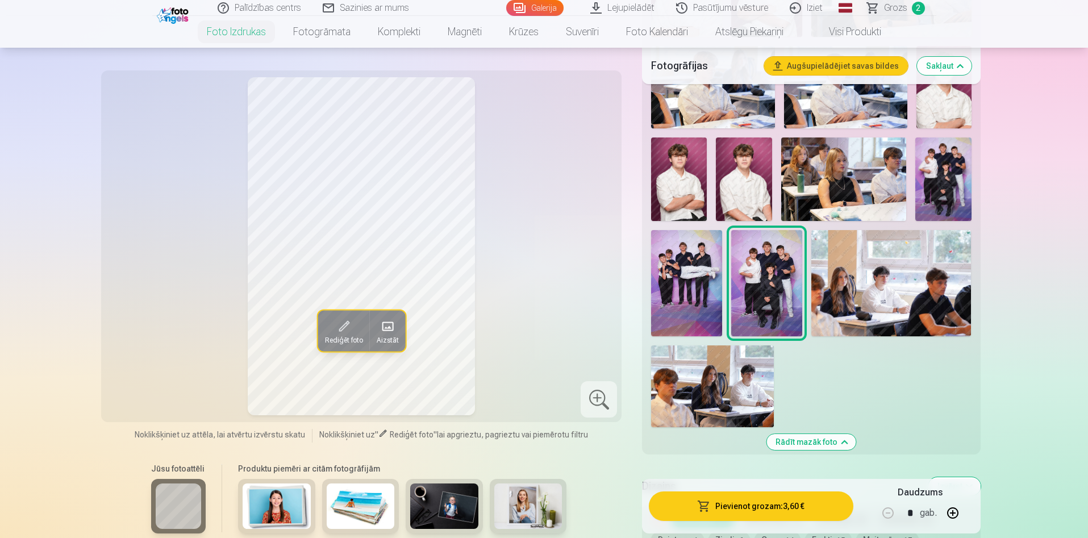
click at [973, 163] on div at bounding box center [811, 132] width 329 height 599
click at [929, 180] on img at bounding box center [943, 179] width 56 height 84
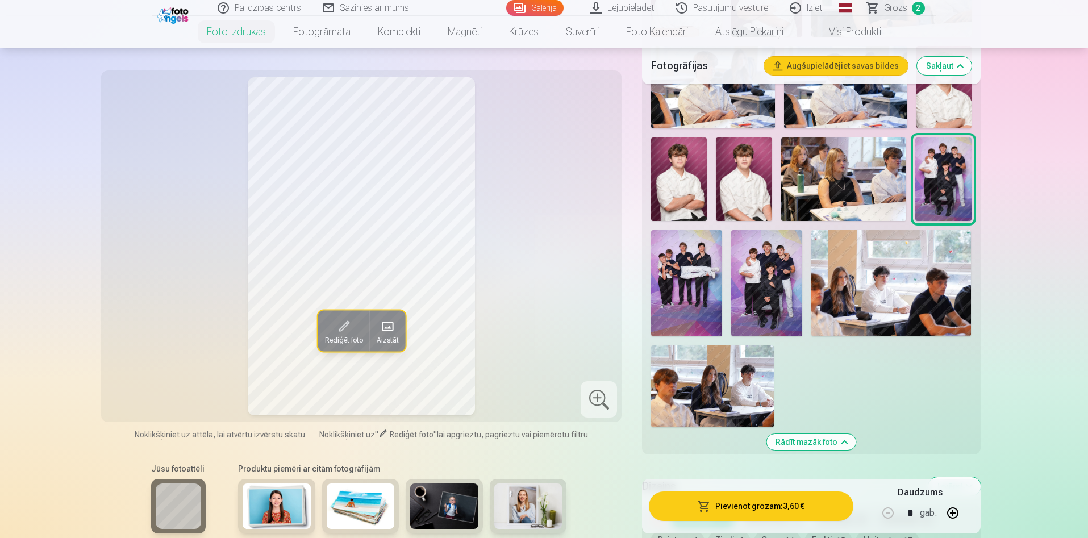
click at [722, 254] on img at bounding box center [686, 283] width 71 height 107
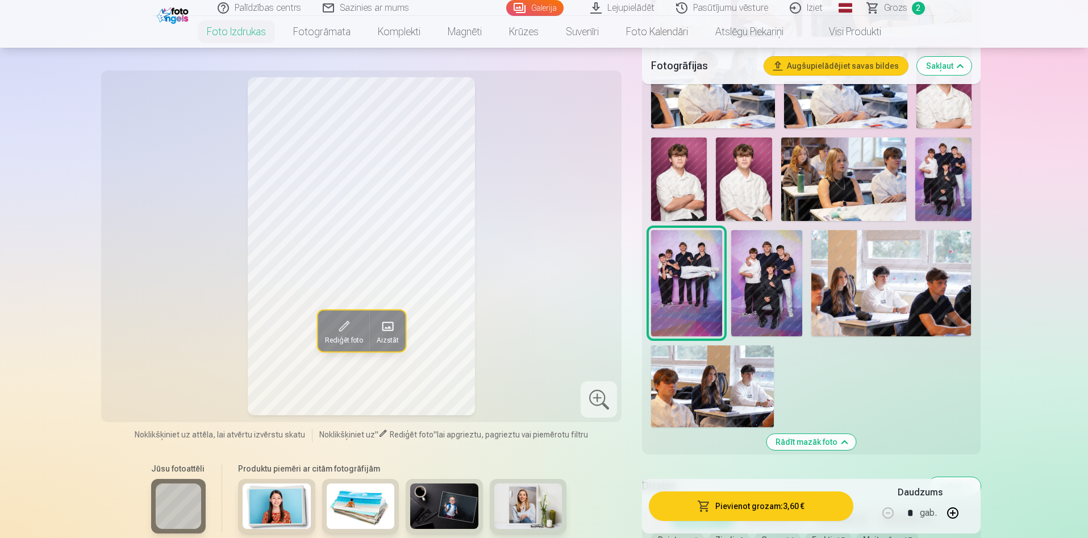
click at [769, 503] on button "Pievienot grozam : 3,60 €" at bounding box center [751, 506] width 204 height 30
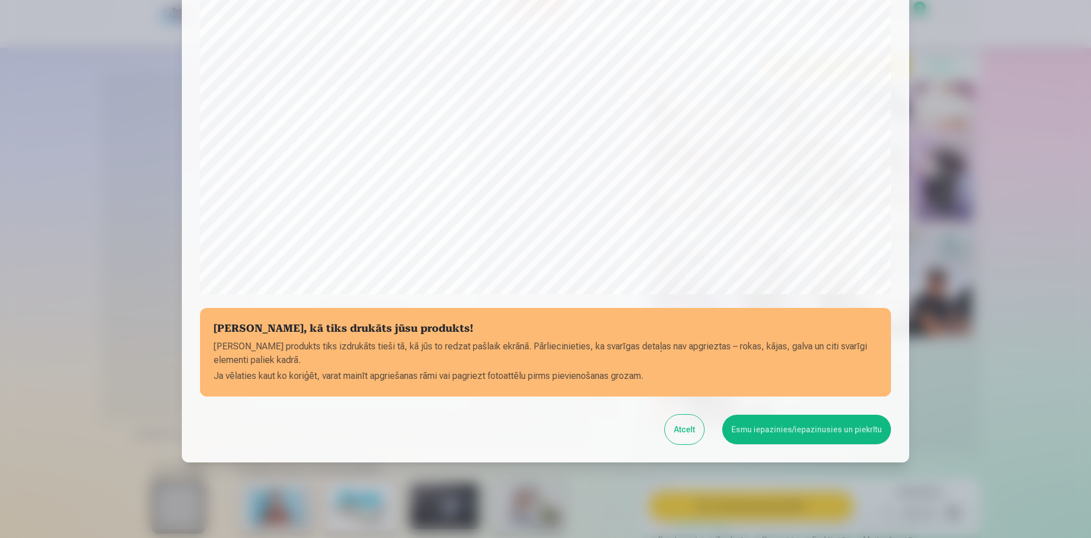
scroll to position [280, 0]
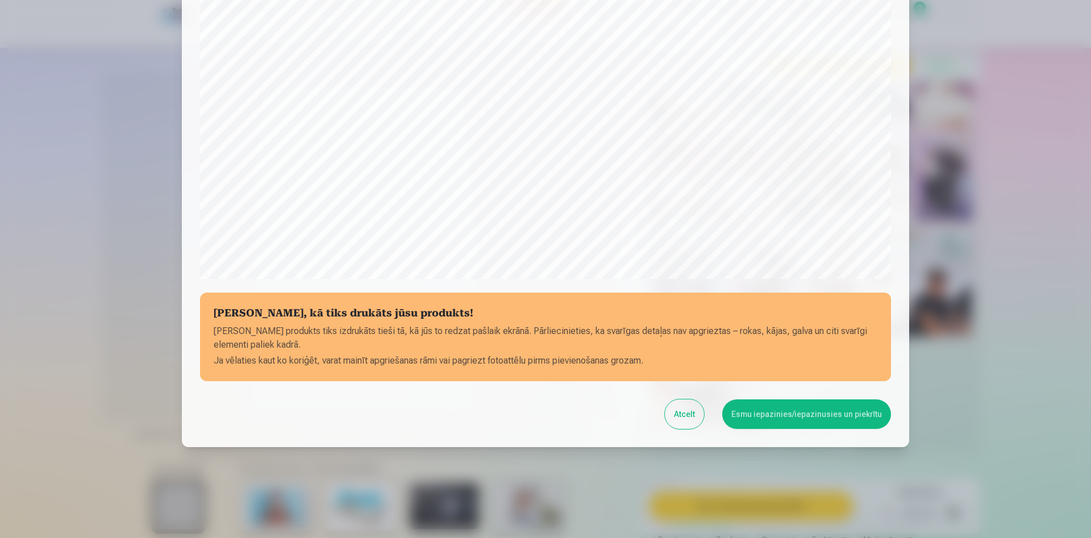
click at [840, 401] on button "Esmu iepazinies/iepazinusies un piekrītu" at bounding box center [806, 414] width 169 height 30
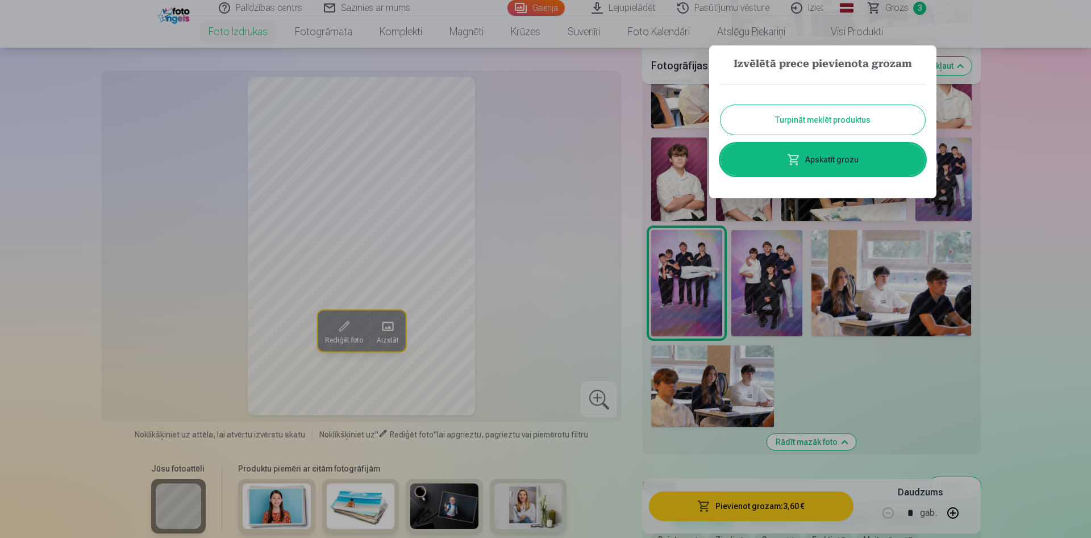
click at [871, 160] on link "Apskatīt grozu" at bounding box center [822, 160] width 205 height 32
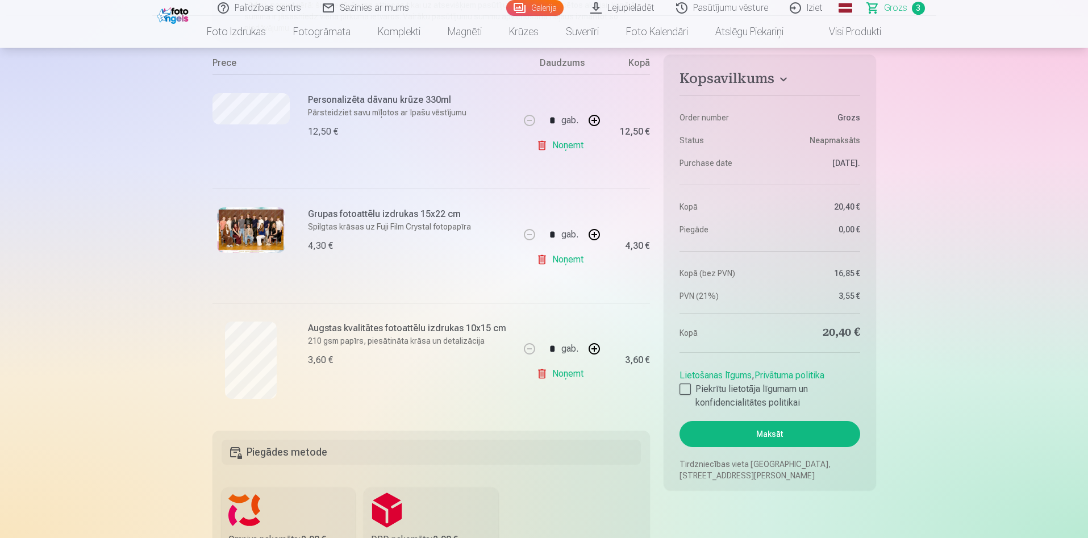
scroll to position [85, 0]
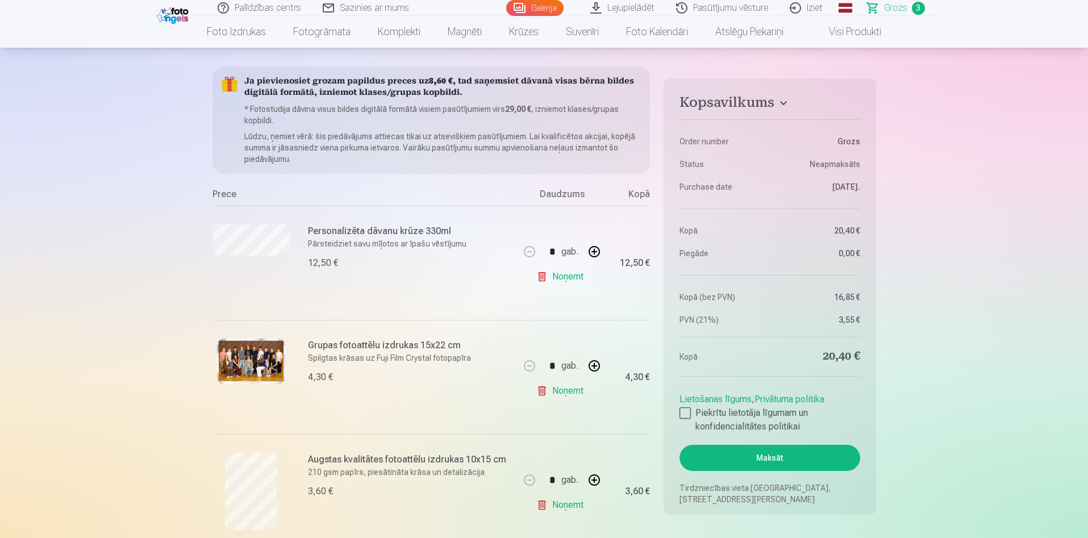
click at [590, 256] on button "button" at bounding box center [594, 251] width 27 height 27
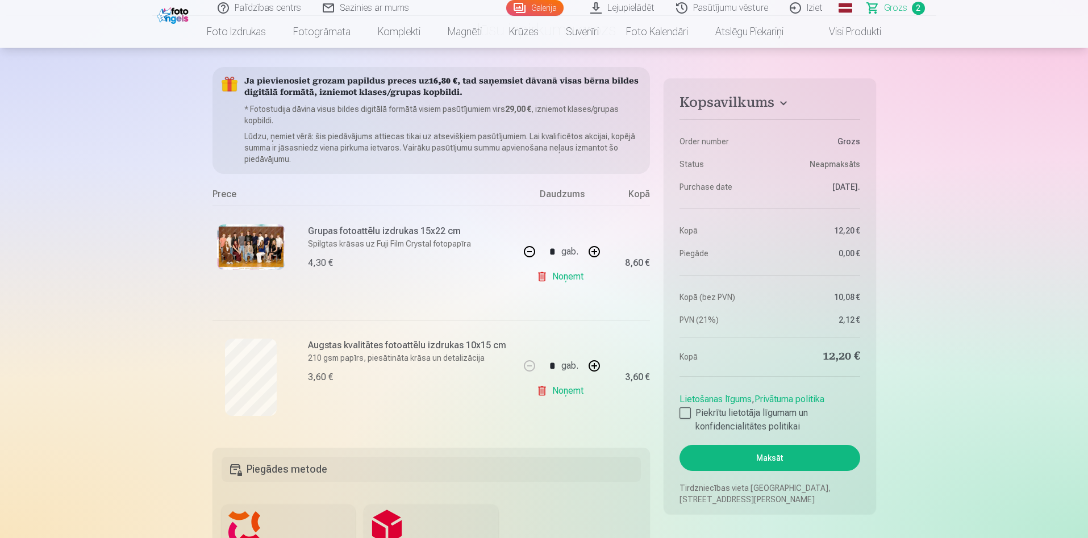
click at [532, 255] on button "button" at bounding box center [529, 251] width 27 height 27
type input "*"
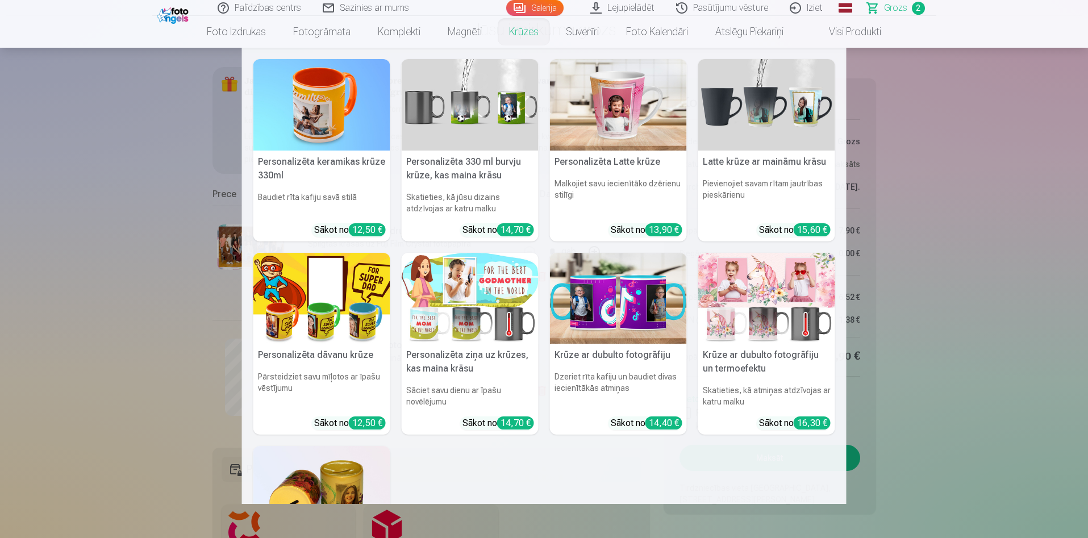
click at [524, 33] on link "Krūzes" at bounding box center [523, 32] width 57 height 32
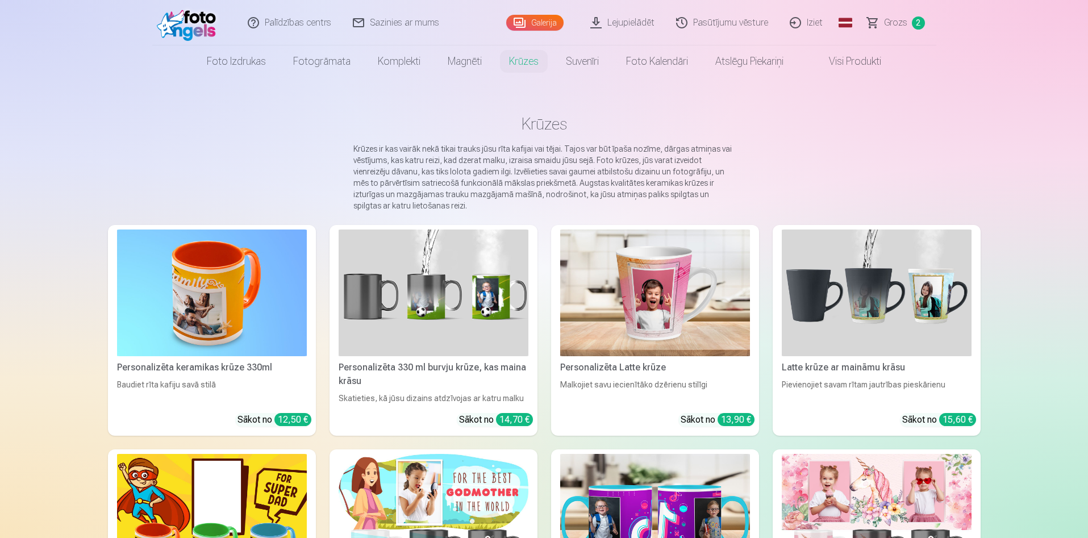
click at [236, 497] on img at bounding box center [212, 517] width 190 height 127
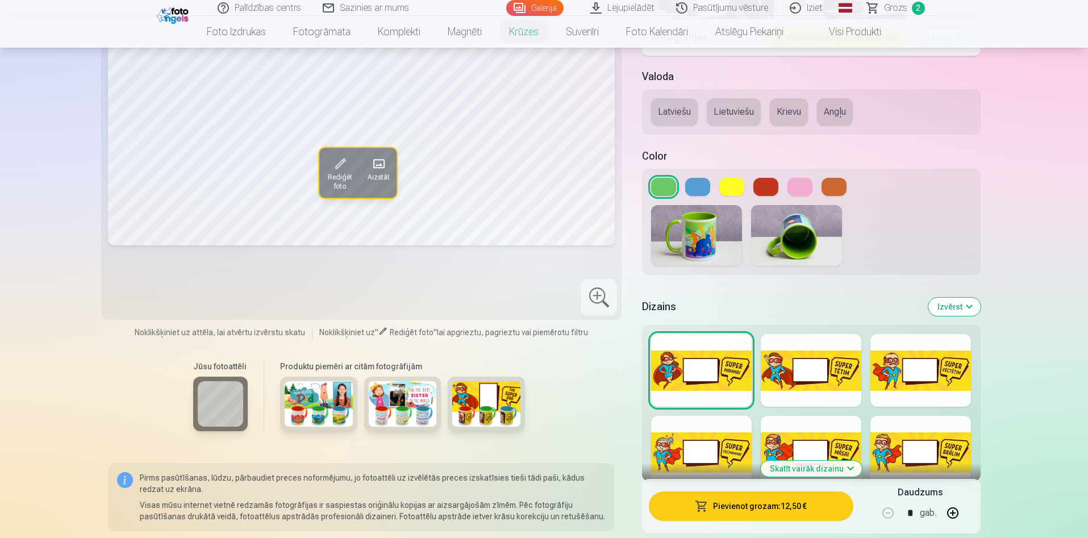
scroll to position [767, 0]
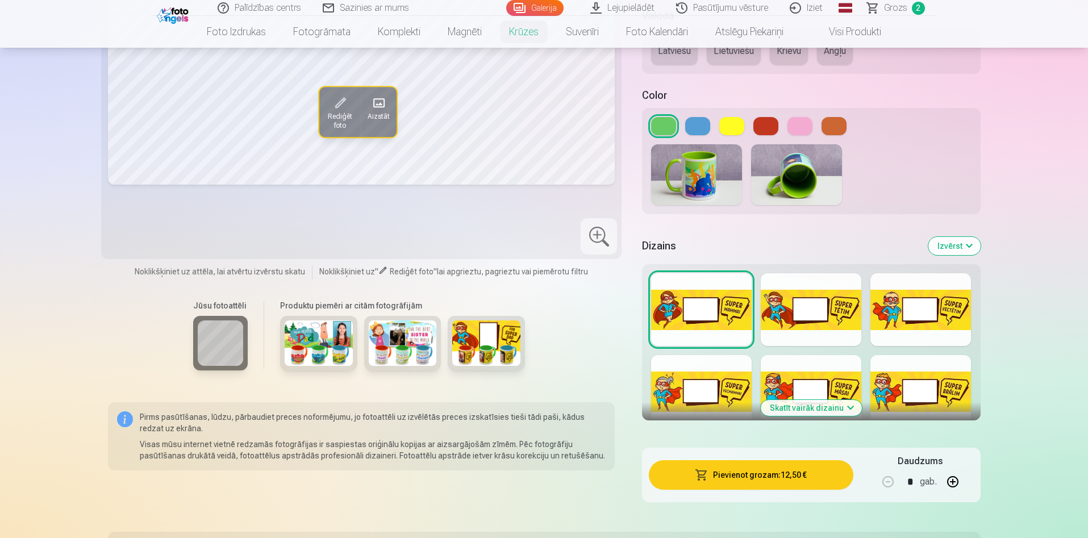
click at [818, 422] on div "Dizains Izvērst Skatīt vairāk dizainu" at bounding box center [811, 331] width 338 height 206
click at [824, 411] on button "Skatīt vairāk dizainu" at bounding box center [811, 408] width 101 height 16
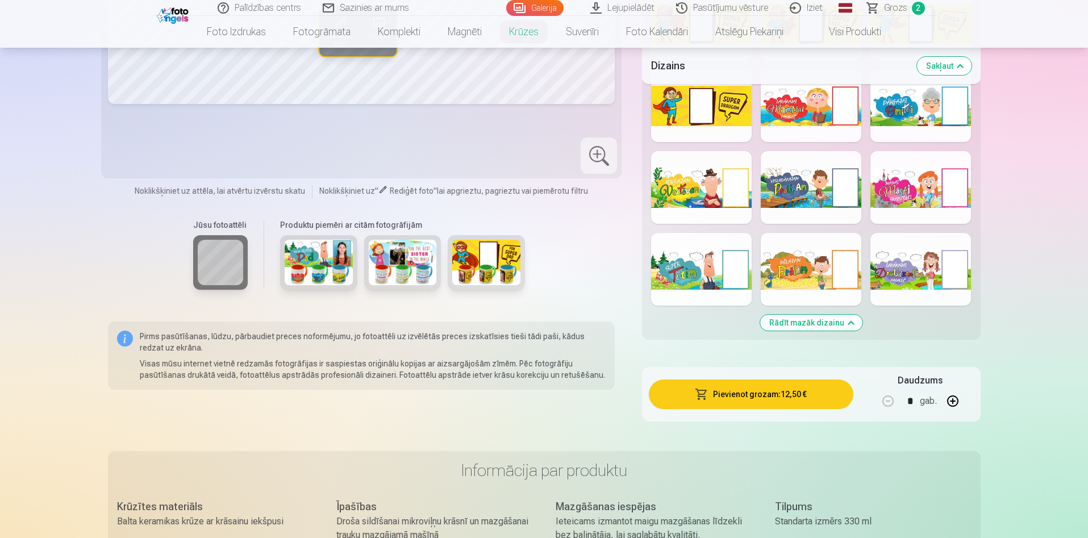
scroll to position [2045, 0]
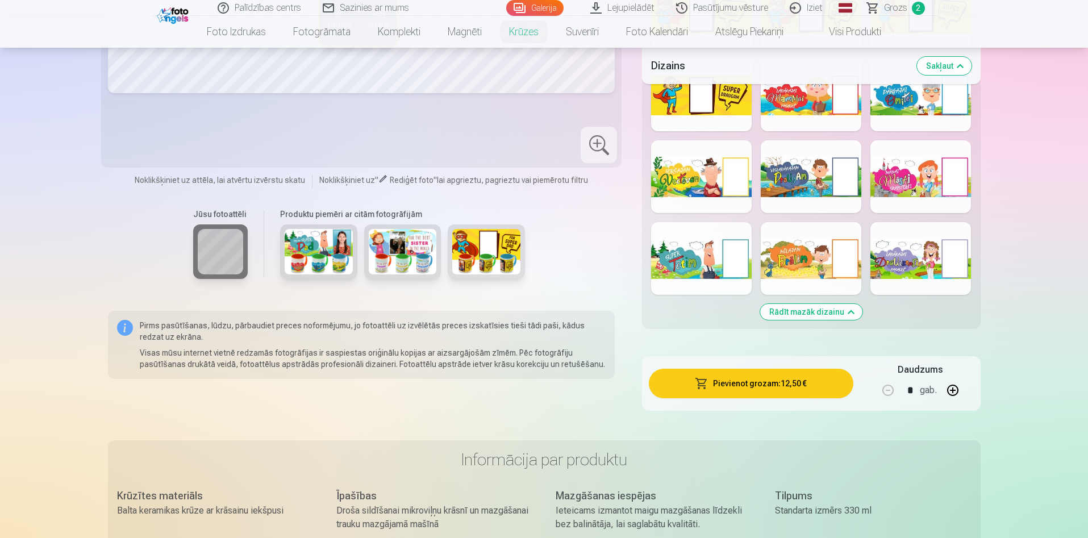
click at [896, 172] on div at bounding box center [920, 176] width 101 height 73
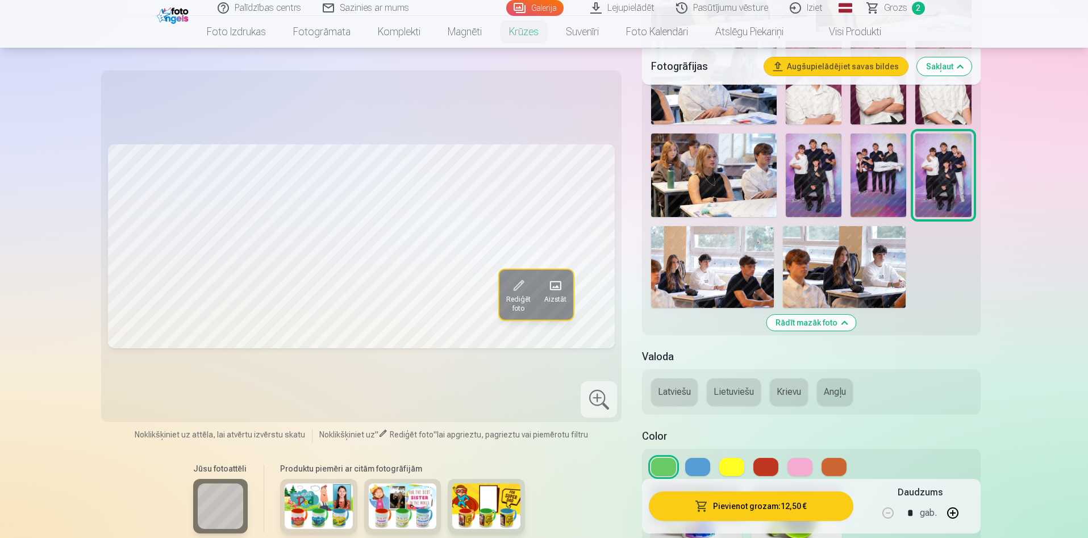
scroll to position [597, 0]
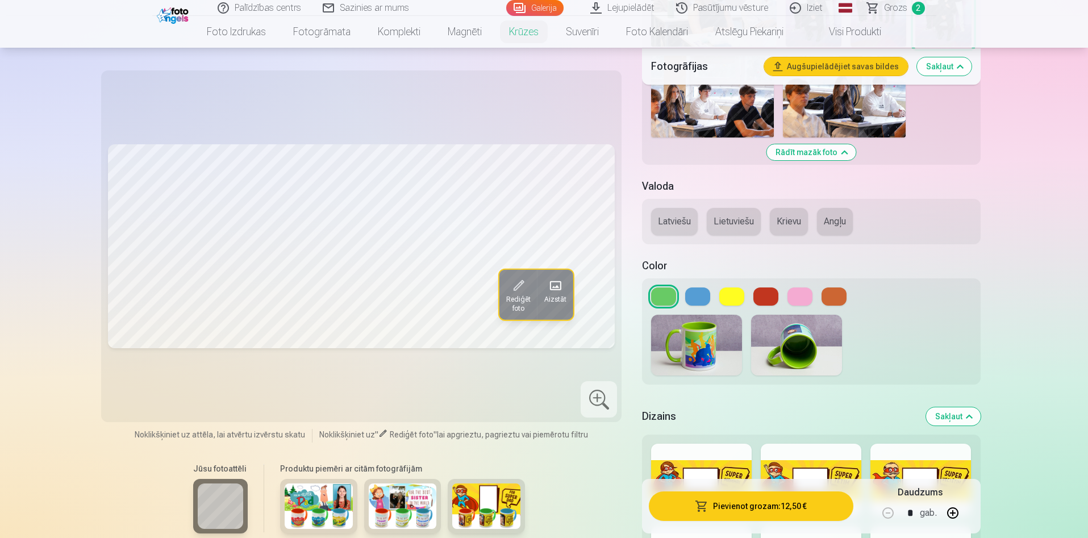
click at [801, 294] on button at bounding box center [799, 296] width 25 height 18
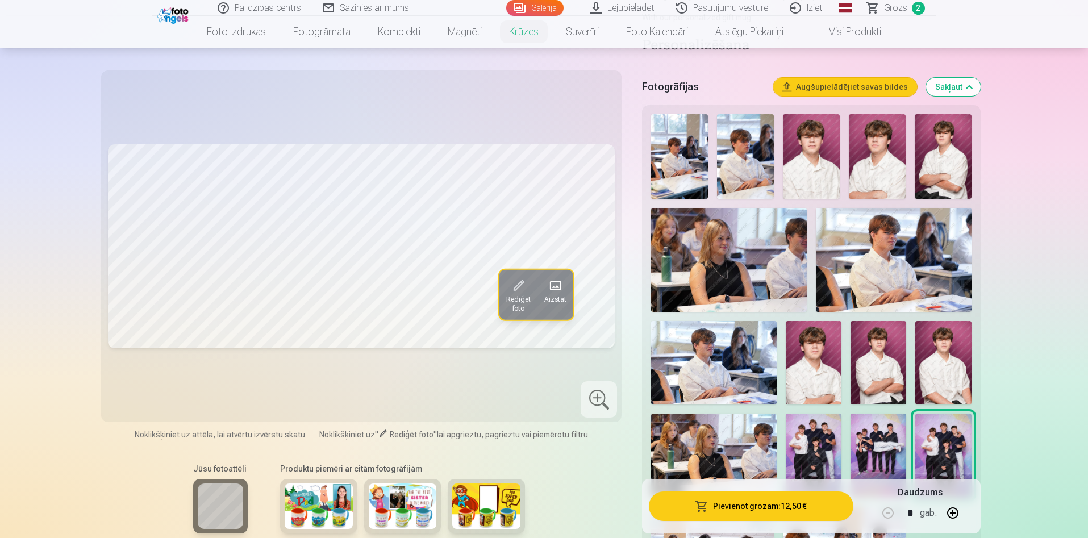
scroll to position [170, 0]
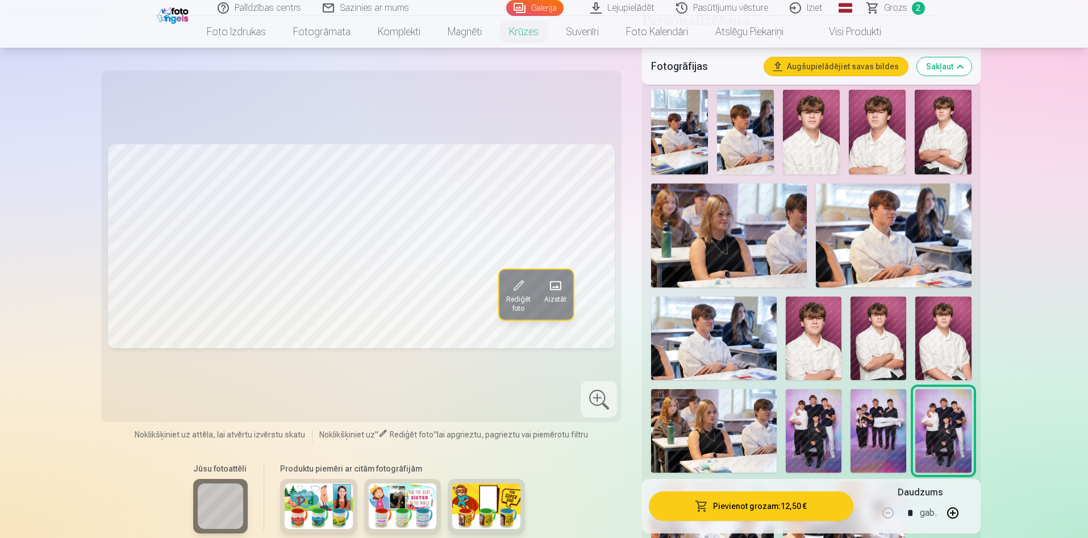
click at [829, 321] on img at bounding box center [814, 339] width 56 height 84
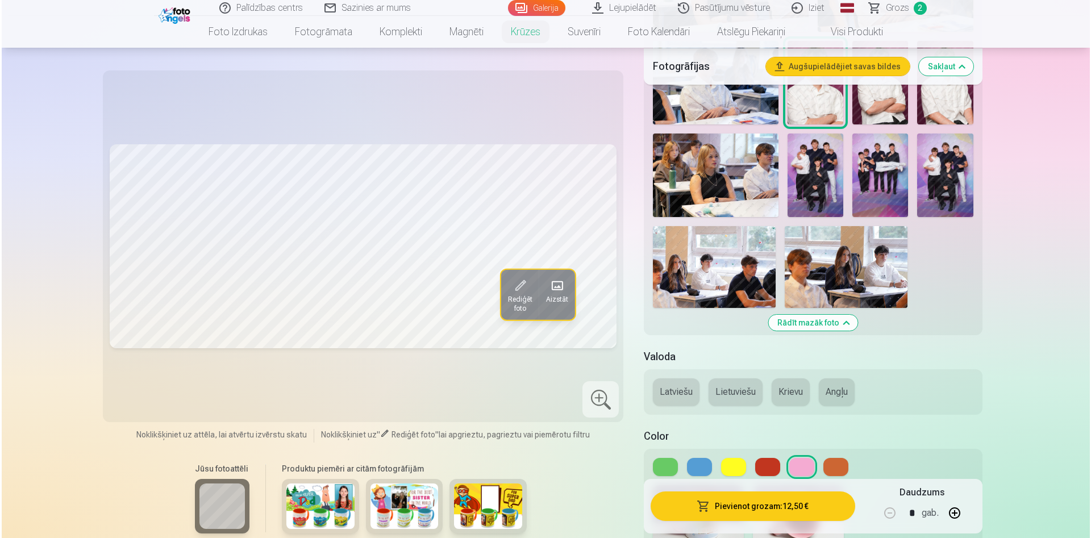
scroll to position [682, 0]
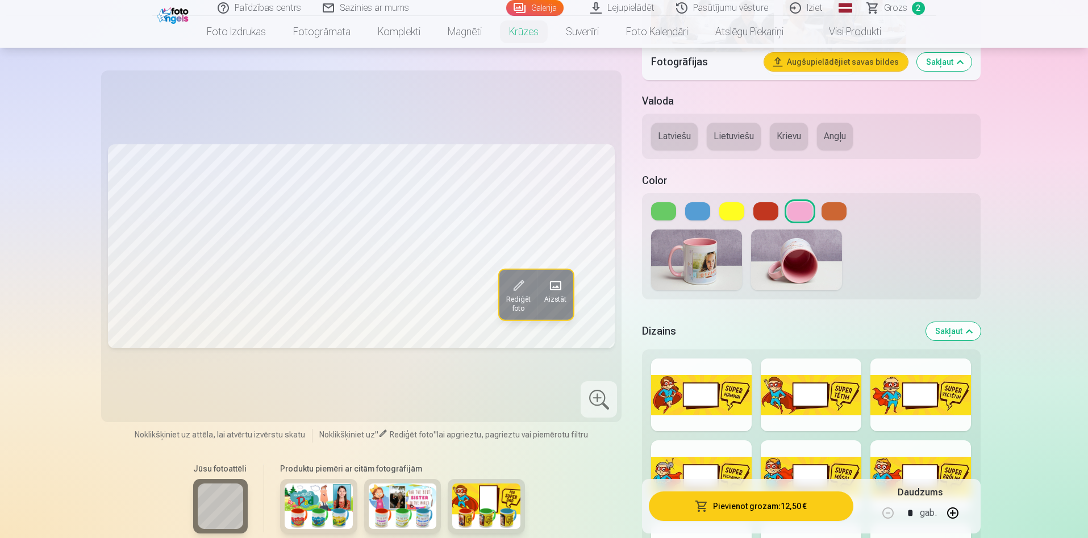
click at [670, 124] on button "Latviešu" at bounding box center [674, 136] width 47 height 27
click at [765, 215] on button at bounding box center [765, 211] width 25 height 18
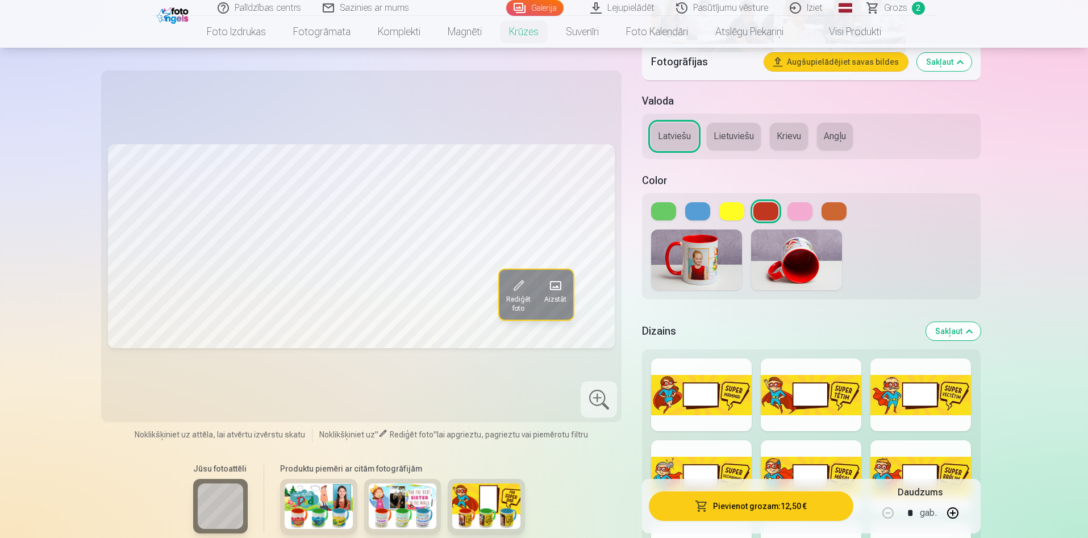
click at [732, 215] on button at bounding box center [731, 211] width 25 height 18
click at [806, 211] on button at bounding box center [799, 211] width 25 height 18
click at [847, 210] on div at bounding box center [811, 211] width 320 height 18
click at [695, 212] on button at bounding box center [697, 211] width 25 height 18
click at [800, 212] on button at bounding box center [799, 211] width 25 height 18
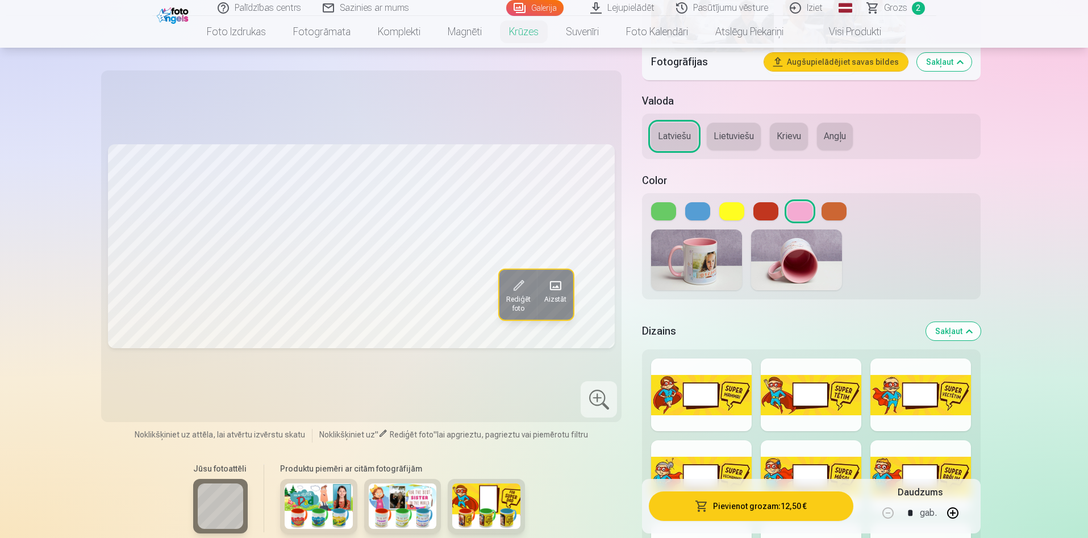
click at [806, 502] on button "Pievienot grozam : 12,50 €" at bounding box center [751, 506] width 204 height 30
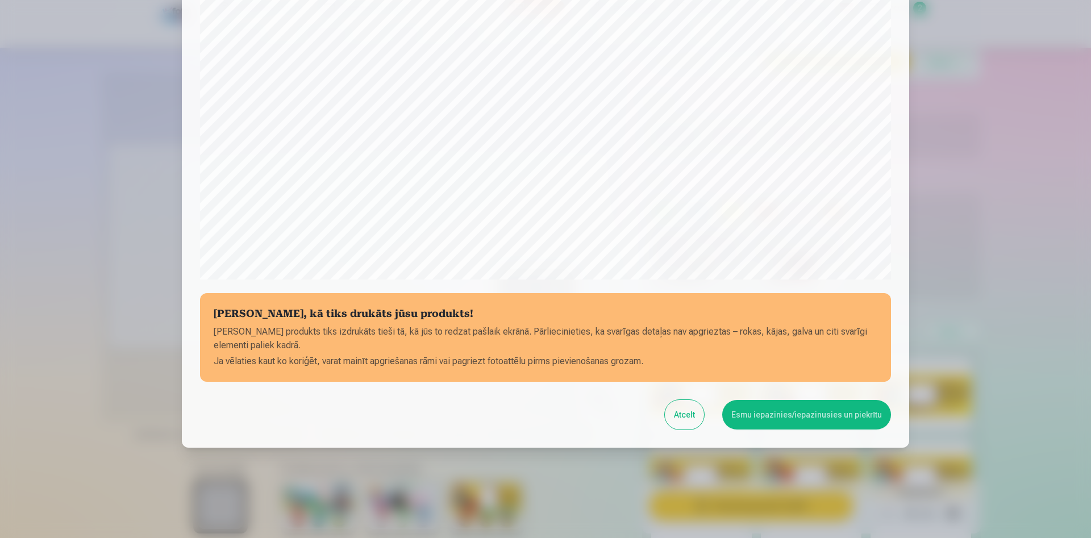
scroll to position [280, 0]
click at [795, 402] on button "Esmu iepazinies/iepazinusies un piekrītu" at bounding box center [806, 414] width 169 height 30
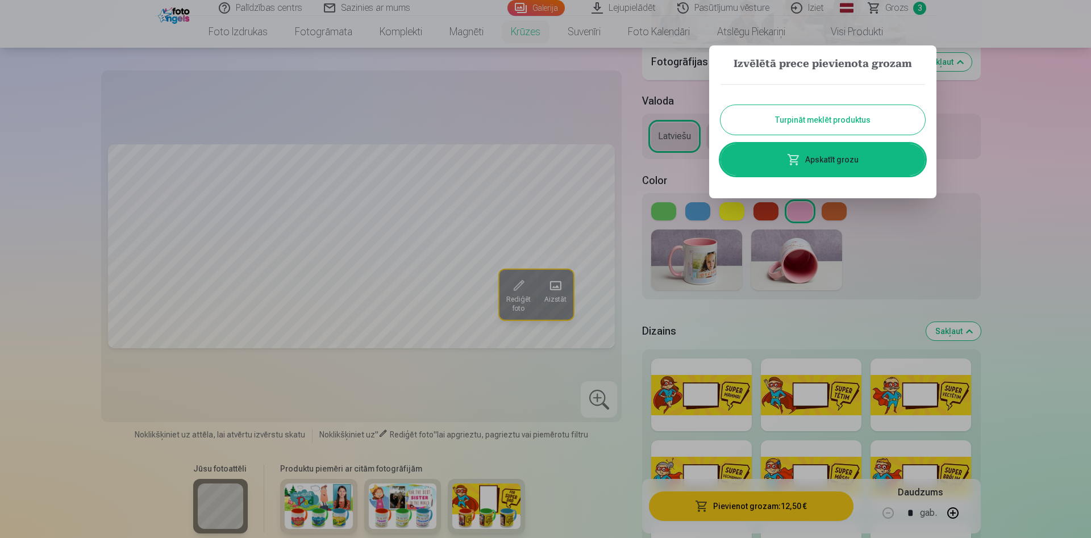
click at [874, 156] on link "Apskatīt grozu" at bounding box center [822, 160] width 205 height 32
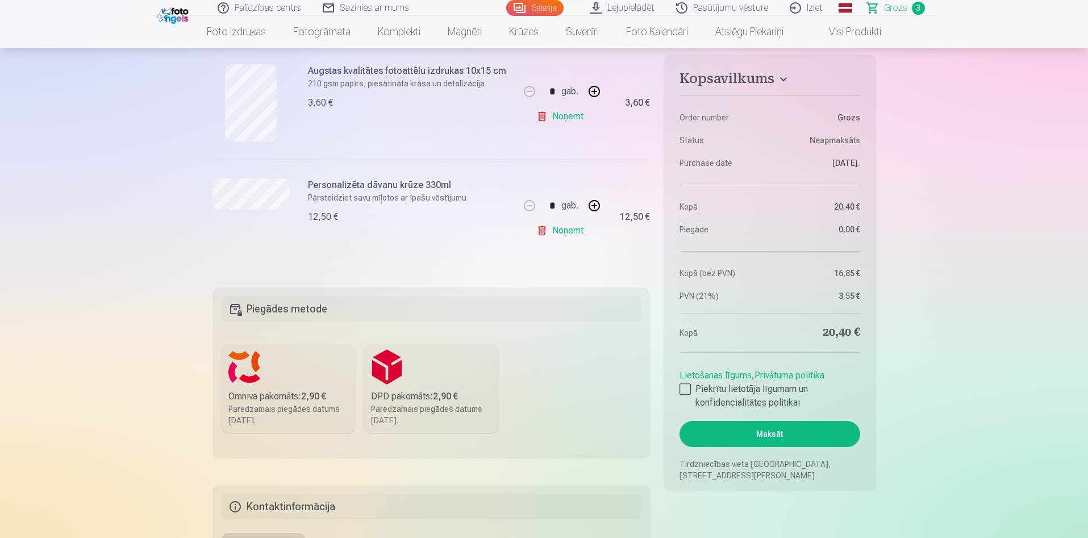
scroll to position [341, 0]
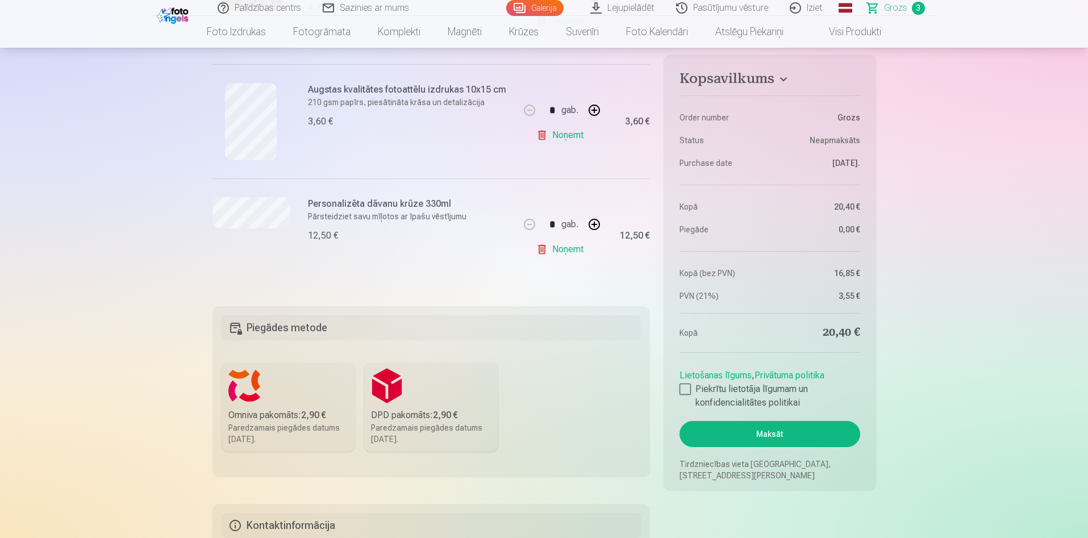
click at [295, 424] on div "Paredzamais piegādes datums 1.11.2025." at bounding box center [288, 433] width 120 height 23
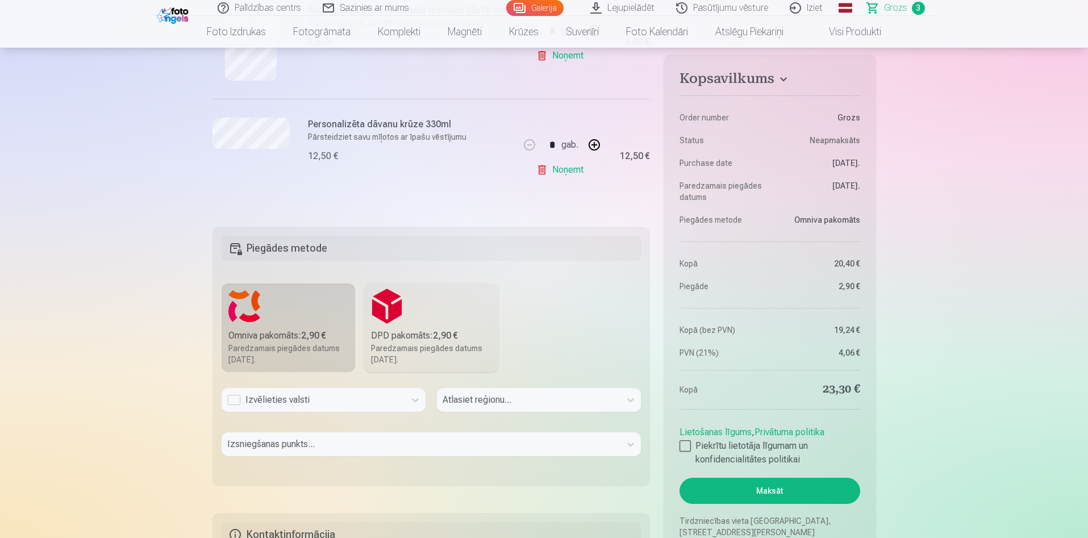
scroll to position [511, 0]
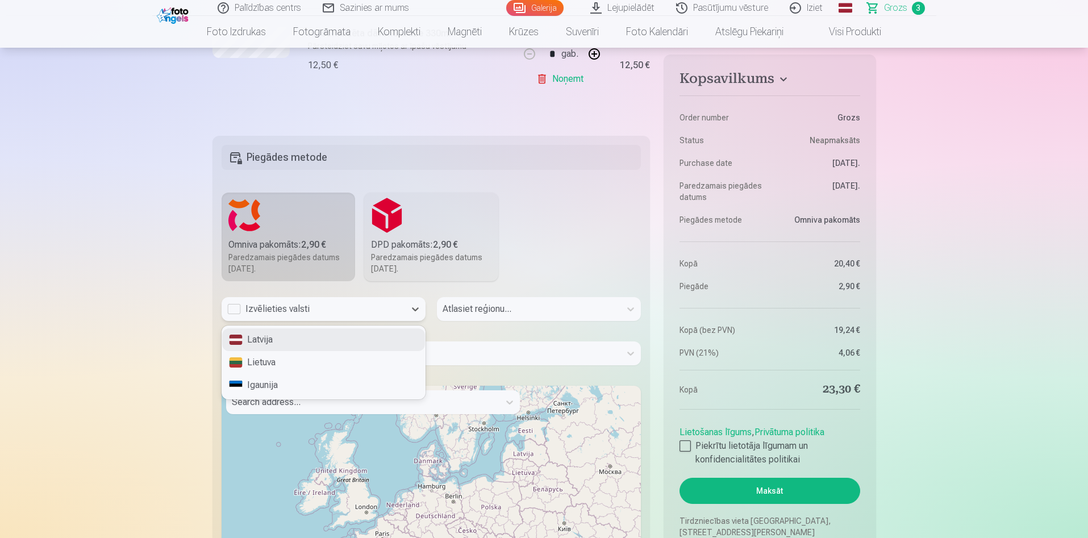
click at [339, 316] on div "Izvēlieties valsti" at bounding box center [314, 309] width 184 height 24
click at [302, 339] on div "Latvija" at bounding box center [323, 339] width 203 height 23
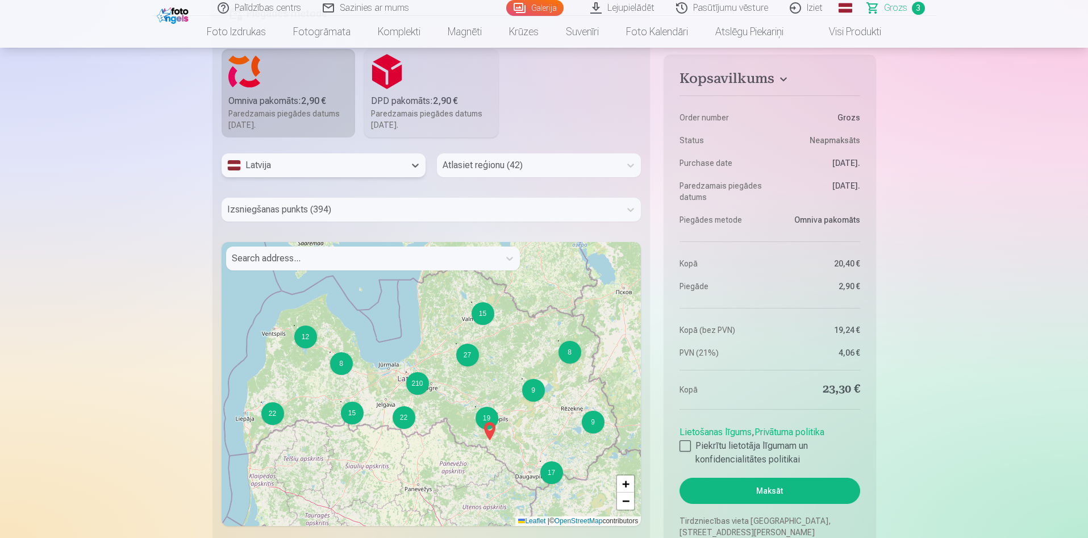
scroll to position [682, 0]
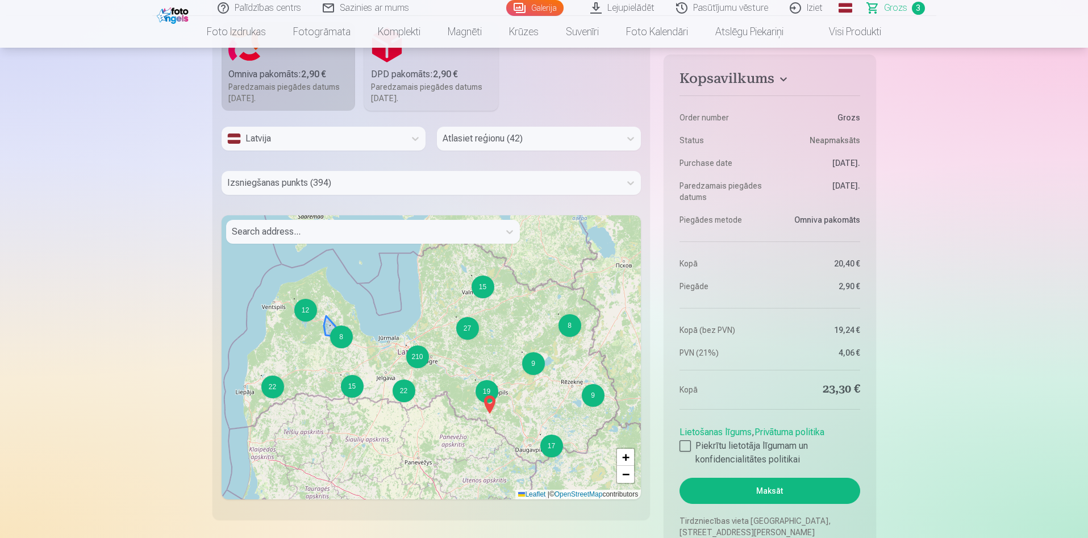
click at [343, 330] on div "8" at bounding box center [341, 337] width 23 height 23
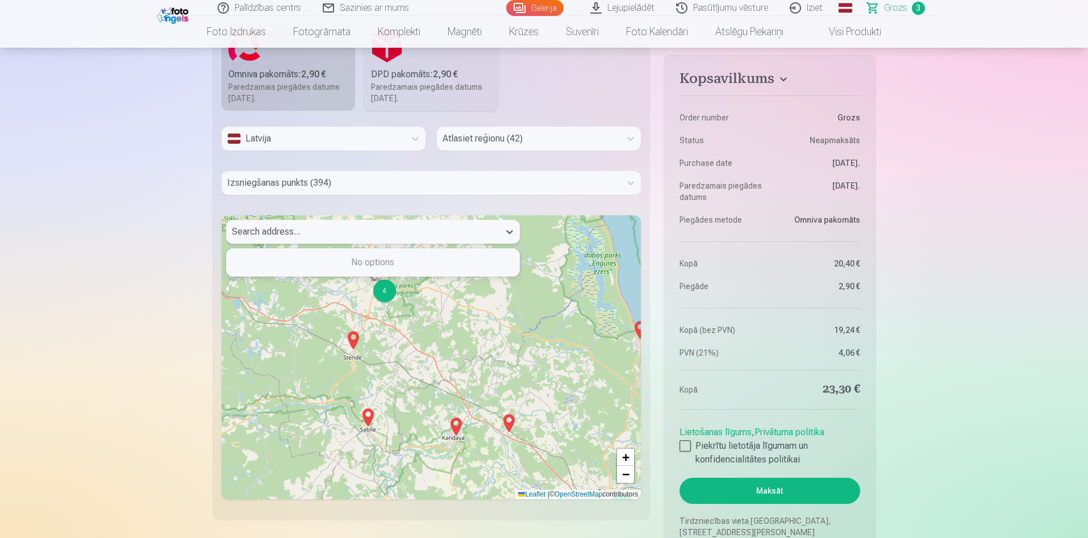
click at [316, 234] on div at bounding box center [363, 232] width 262 height 16
type input "*"
type input "******"
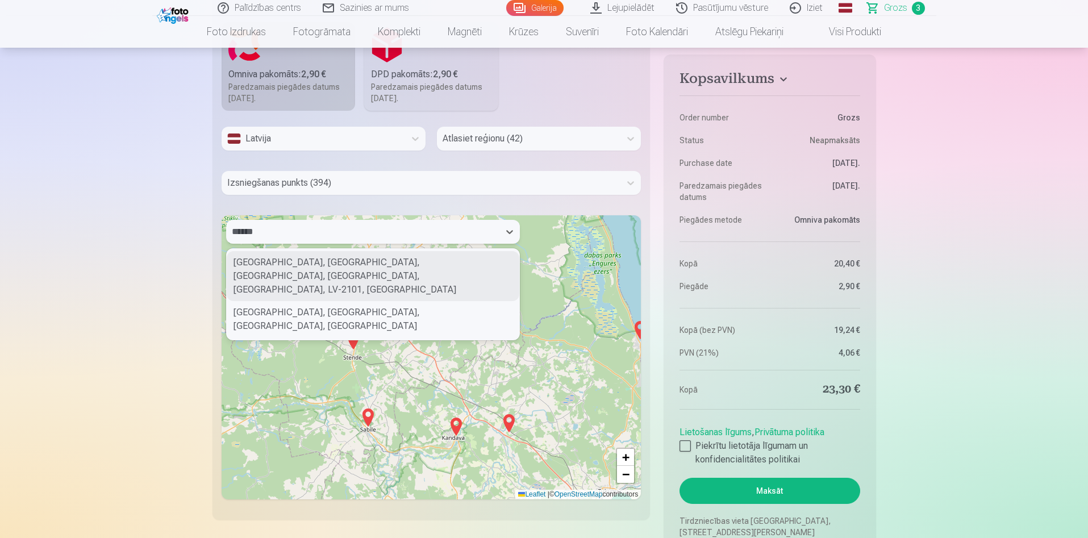
click at [394, 276] on div "Babīte, Rožu iela, Babite, Babītes pagasts, Mārupes novads, LV-2101, Latvia" at bounding box center [373, 276] width 293 height 50
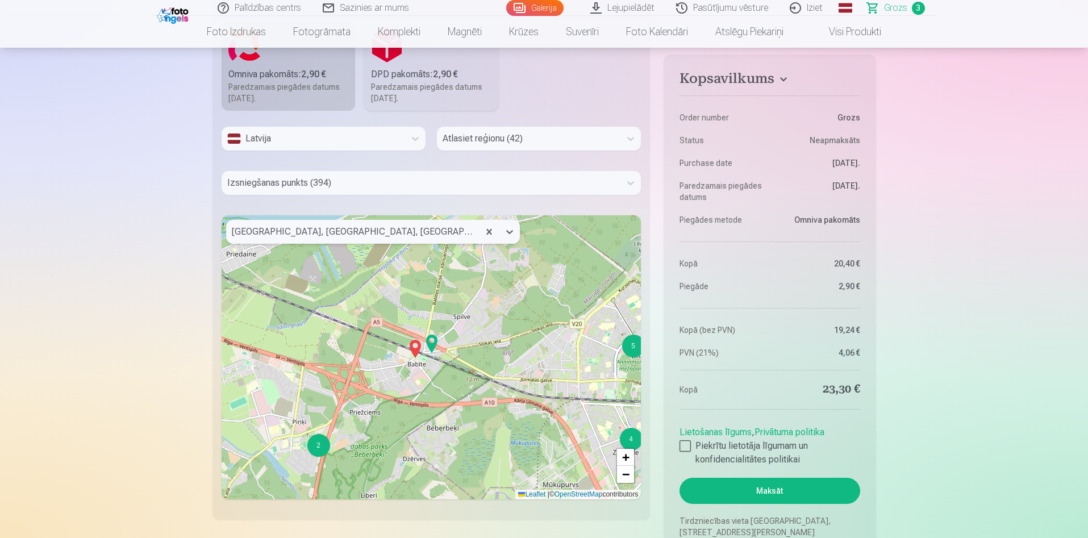
click at [418, 349] on img at bounding box center [415, 348] width 18 height 27
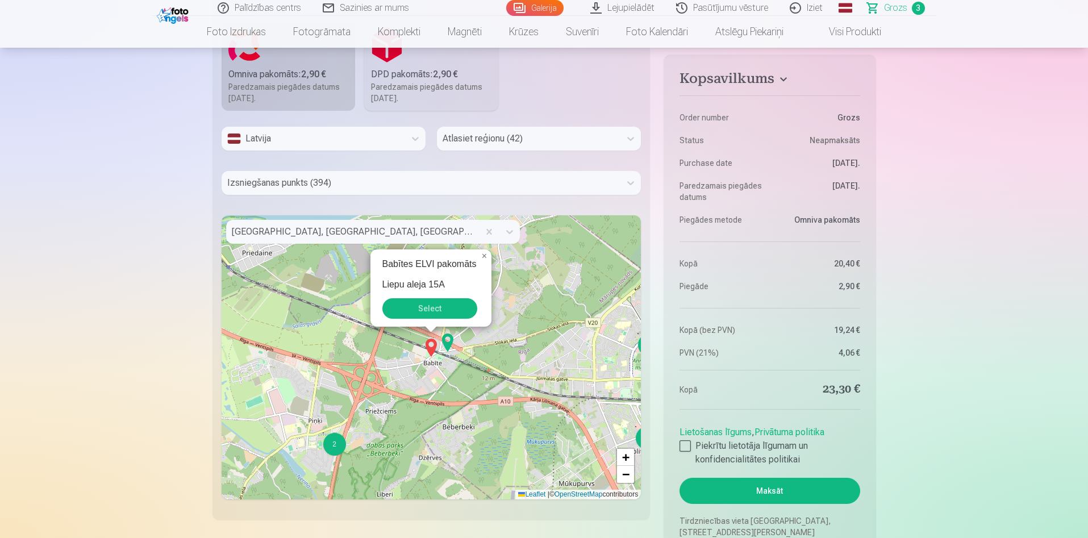
click at [445, 311] on button "Select" at bounding box center [429, 308] width 95 height 20
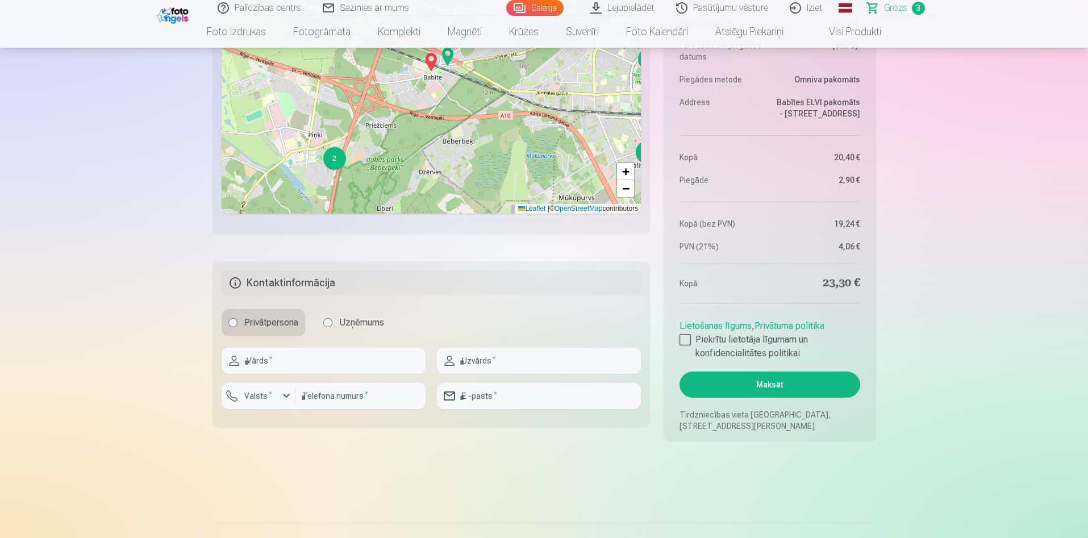
scroll to position [1023, 0]
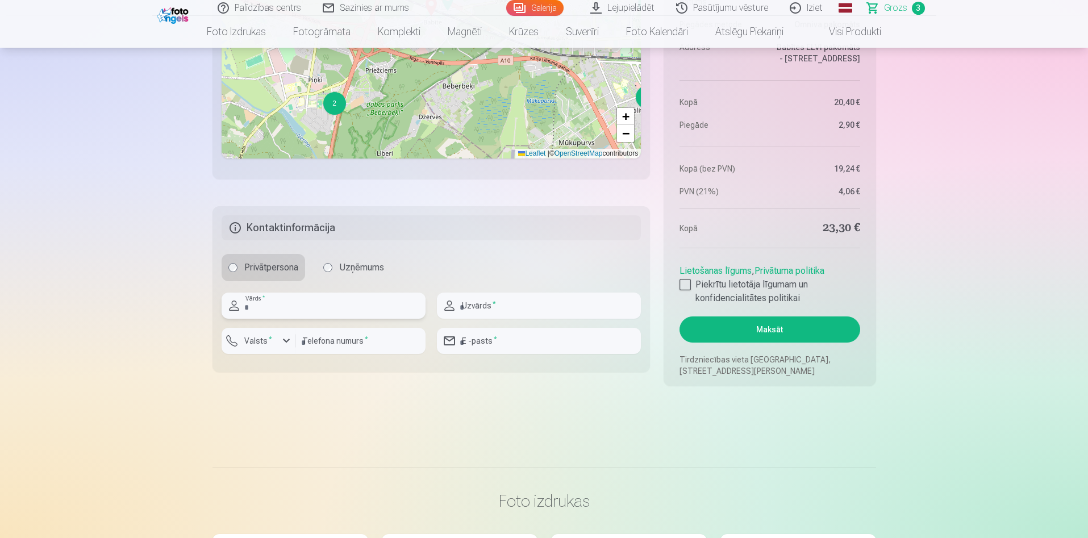
click at [286, 294] on input "text" at bounding box center [324, 306] width 204 height 26
type input "*****"
click at [274, 344] on label "Valsts *" at bounding box center [258, 340] width 37 height 11
click at [282, 370] on li "+371 Latvija" at bounding box center [271, 367] width 81 height 23
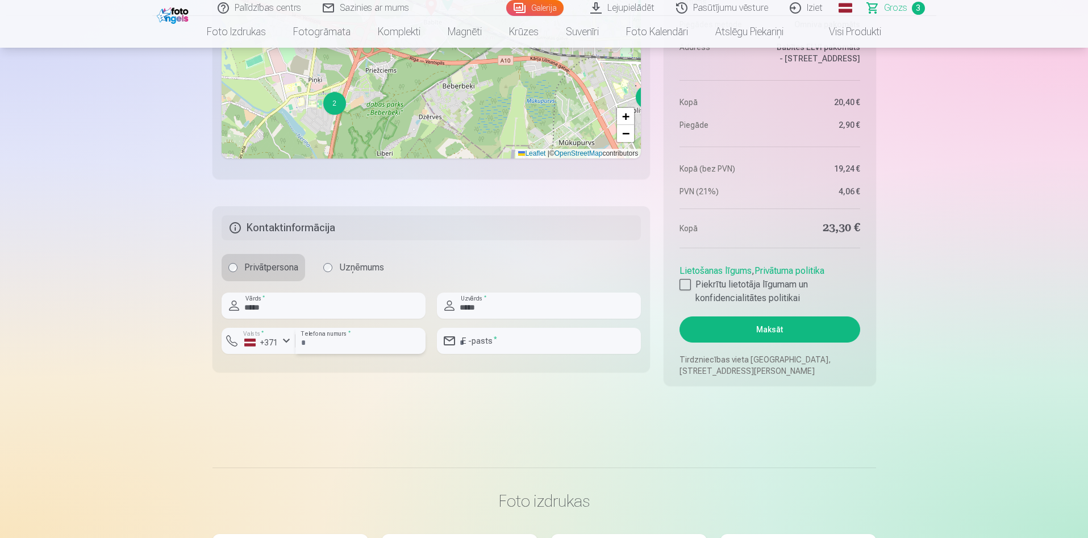
click at [331, 349] on input "number" at bounding box center [360, 341] width 130 height 26
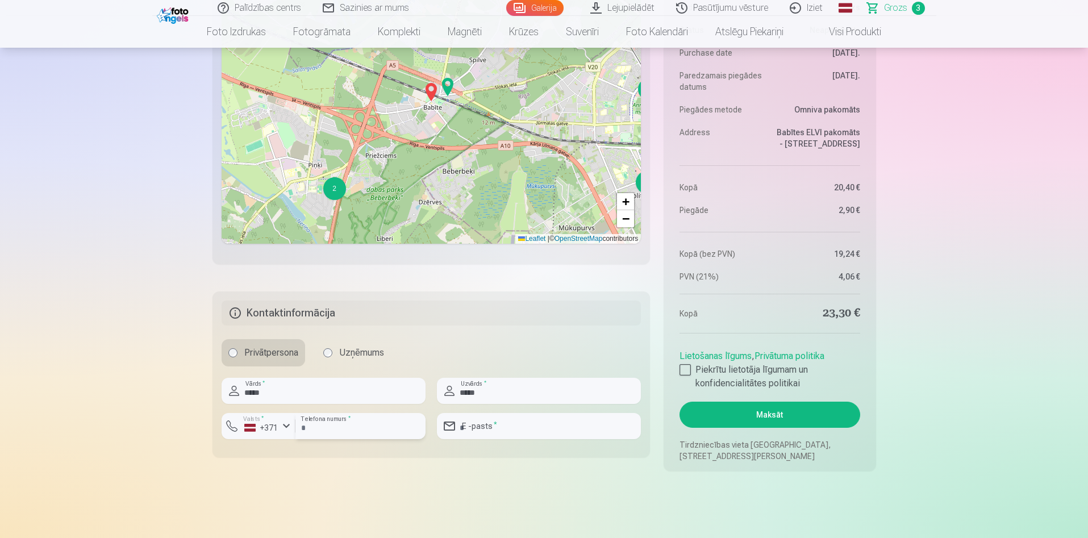
type input "********"
click at [818, 12] on link "Iziet" at bounding box center [806, 8] width 55 height 16
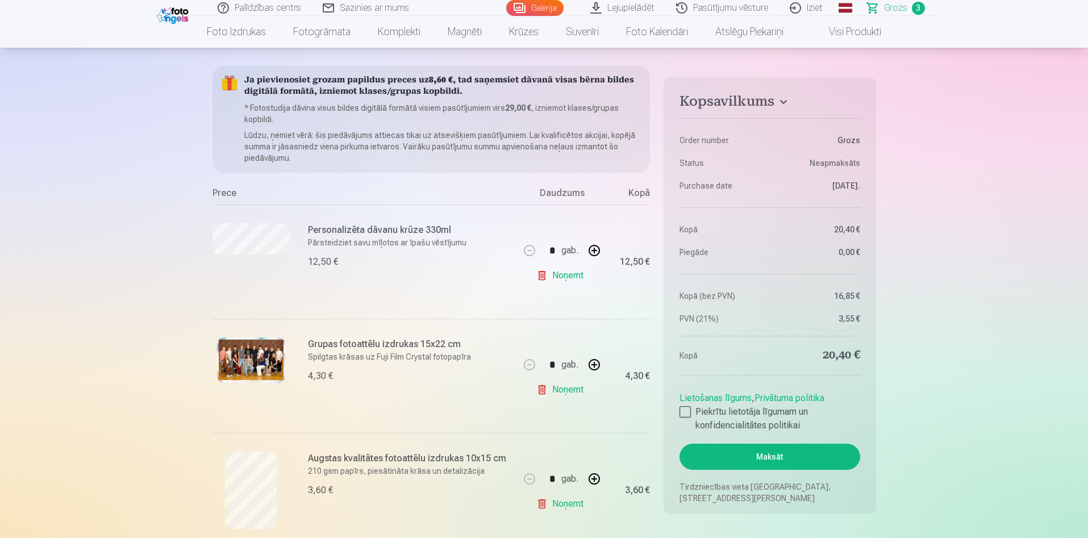
scroll to position [60, 0]
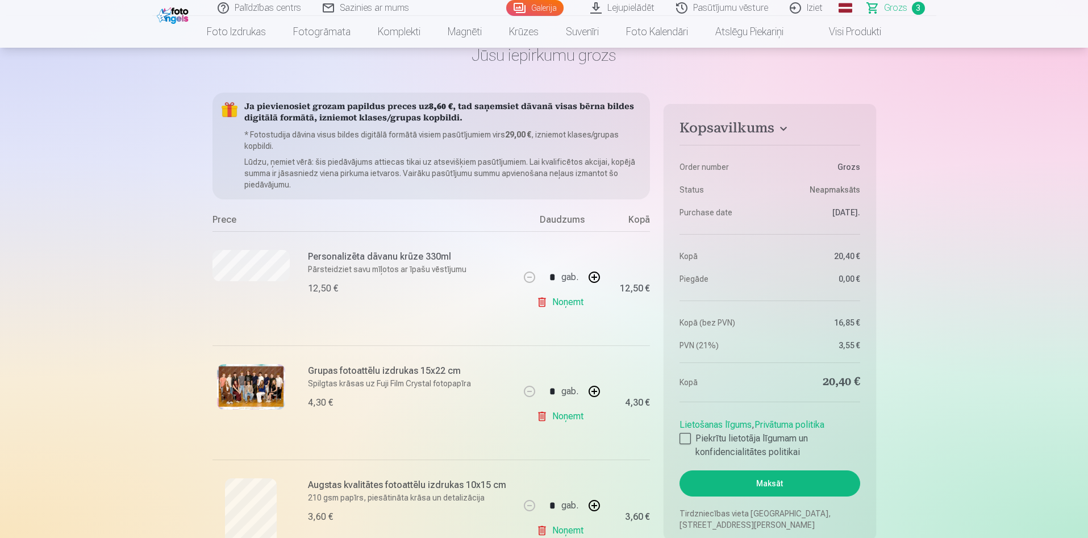
click at [554, 297] on link "Noņemt" at bounding box center [562, 302] width 52 height 23
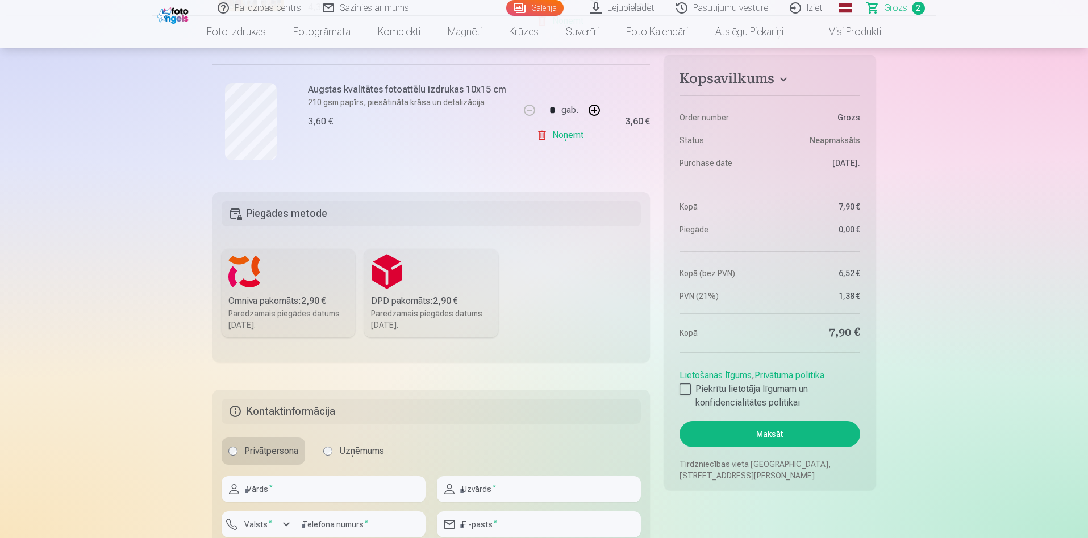
scroll to position [315, 0]
